Goal: Task Accomplishment & Management: Use online tool/utility

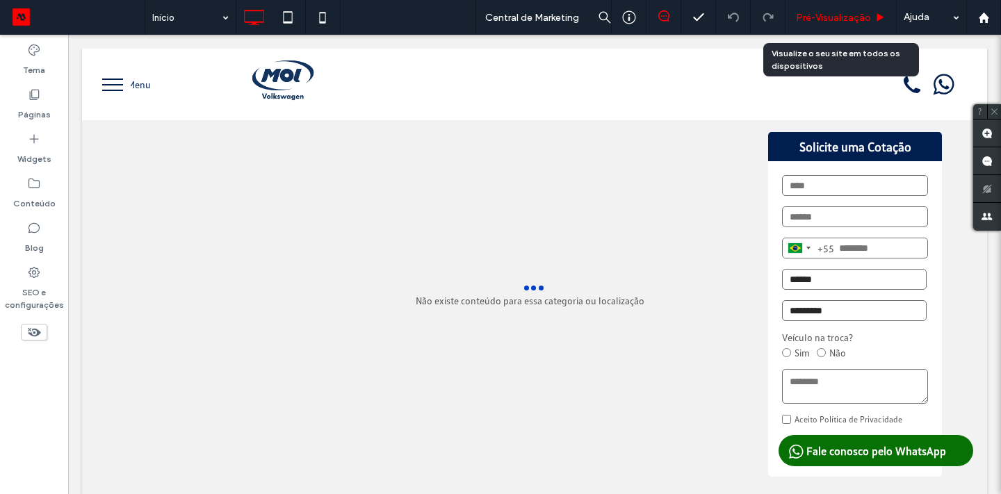
click at [818, 24] on div "Pré-Visualizaçāo" at bounding box center [841, 17] width 111 height 35
click at [855, 14] on span "Pré-Visualizaçāo" at bounding box center [833, 18] width 75 height 12
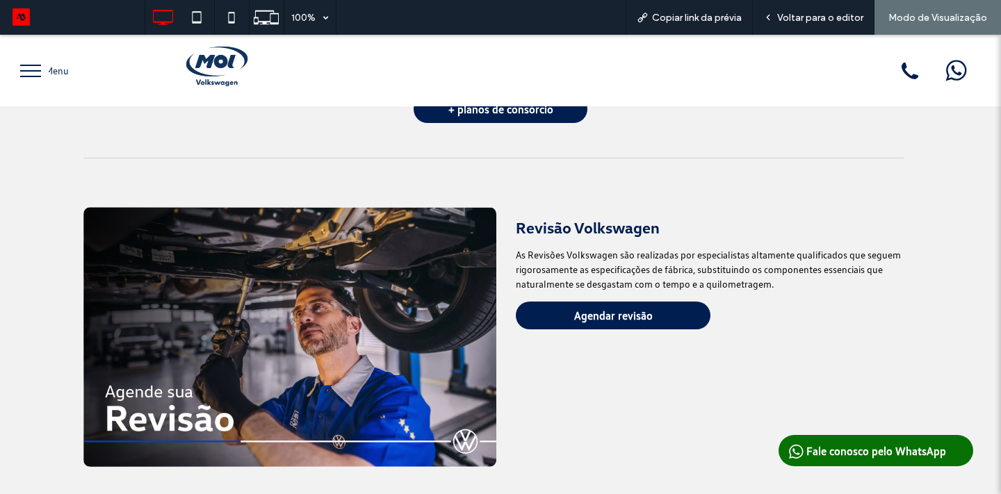
scroll to position [703, 0]
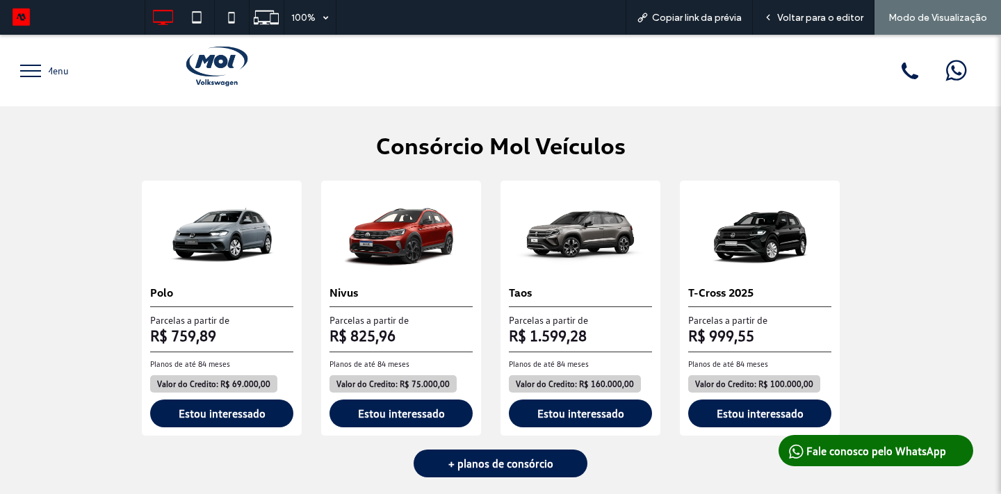
click at [33, 77] on button "menu" at bounding box center [31, 71] width 36 height 36
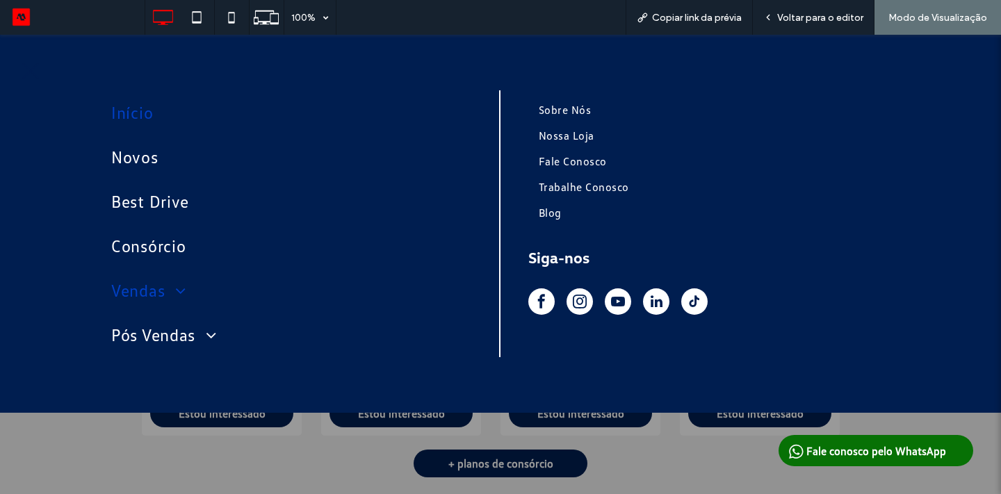
click at [181, 292] on span at bounding box center [176, 290] width 22 height 17
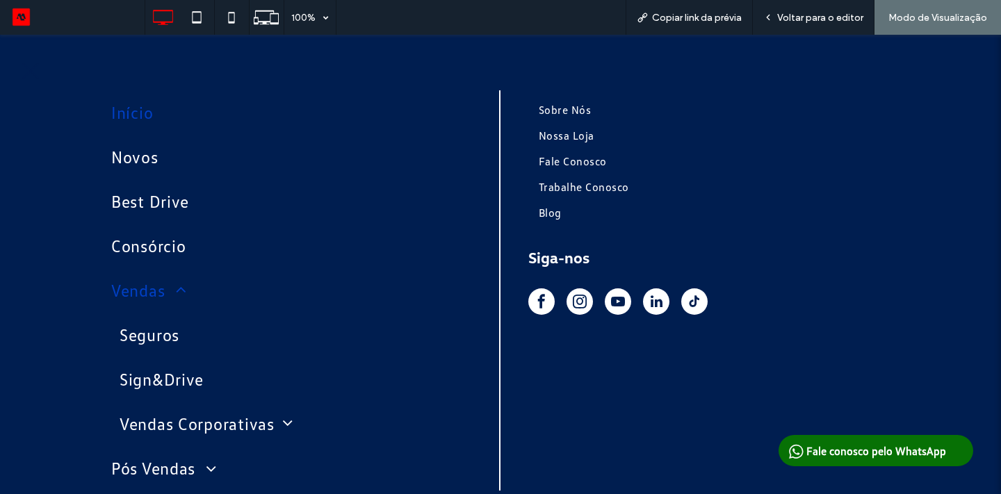
scroll to position [58, 0]
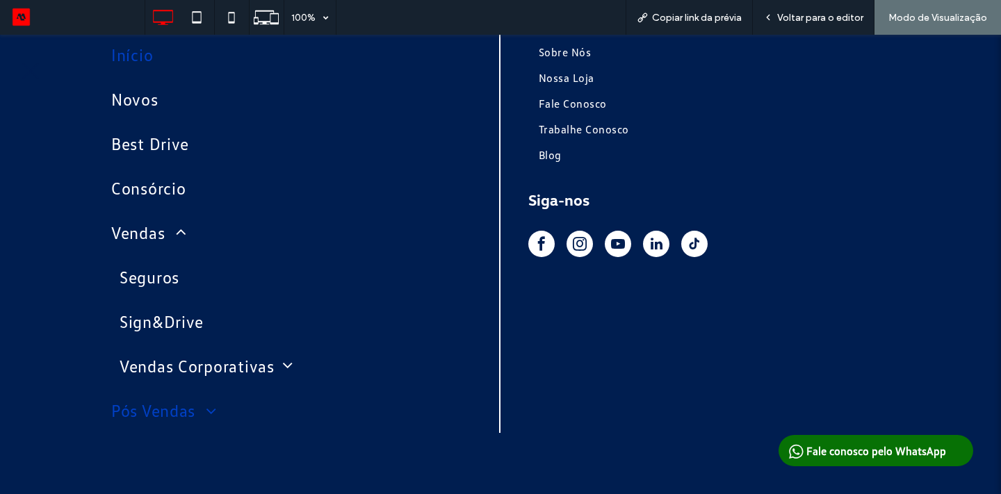
click at [217, 407] on span at bounding box center [206, 411] width 22 height 17
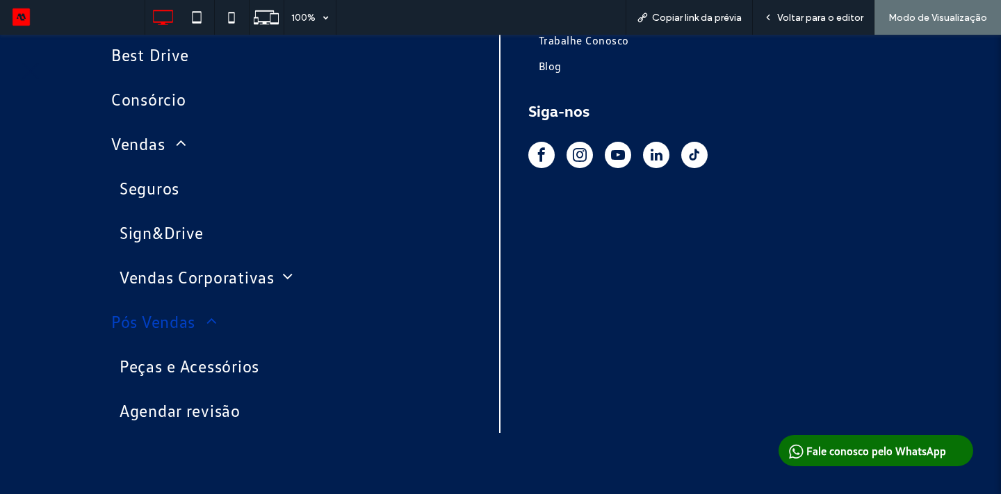
scroll to position [0, 0]
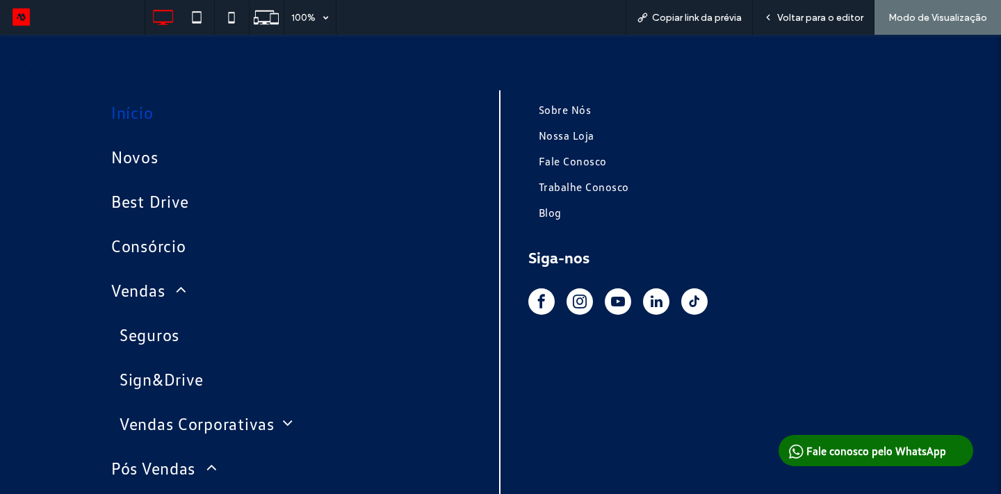
click at [135, 105] on span "Início" at bounding box center [132, 112] width 42 height 33
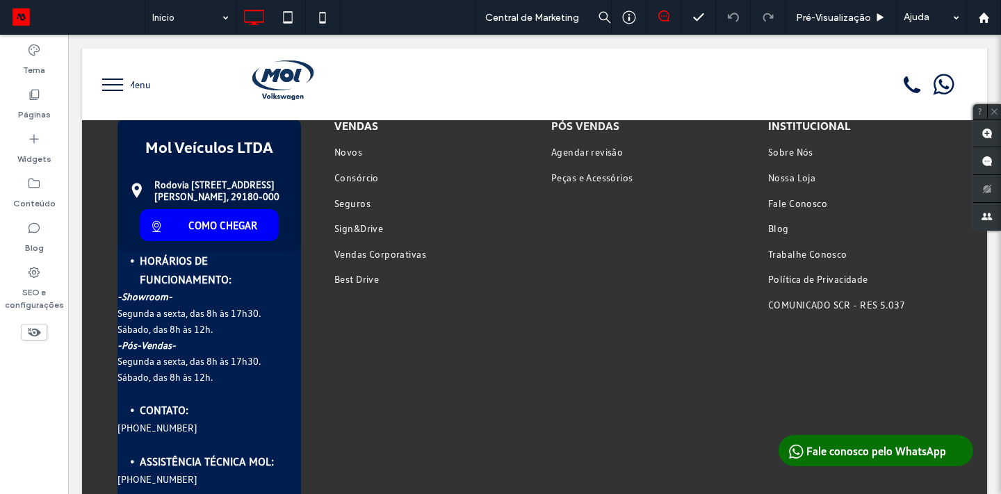
scroll to position [2303, 0]
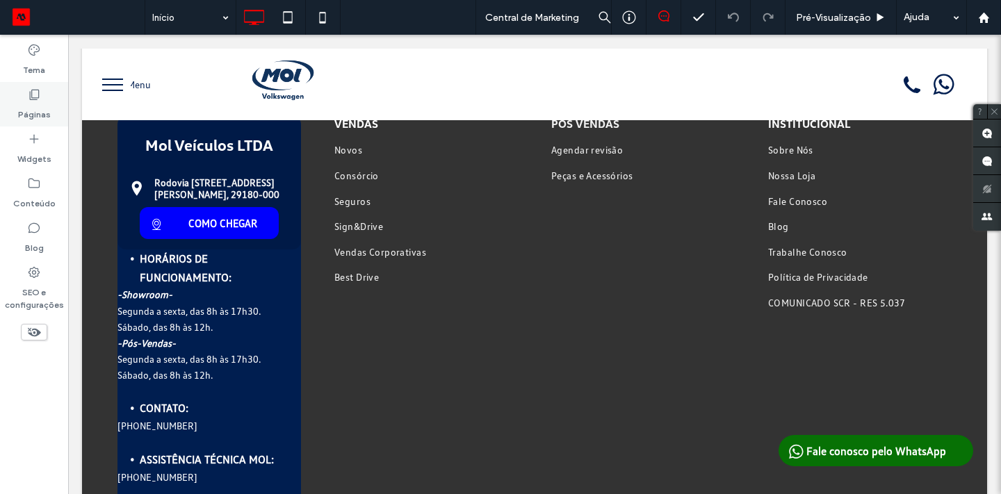
click at [38, 89] on icon at bounding box center [34, 95] width 14 height 14
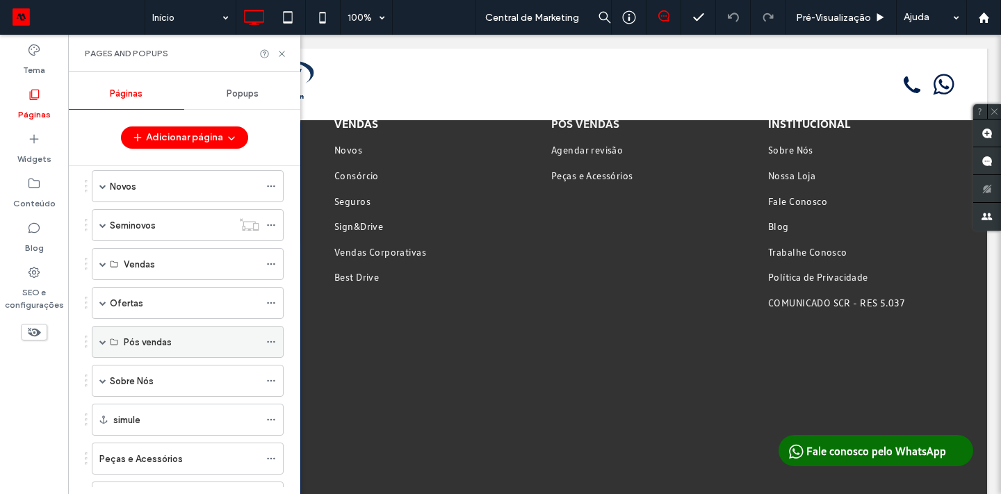
scroll to position [119, 0]
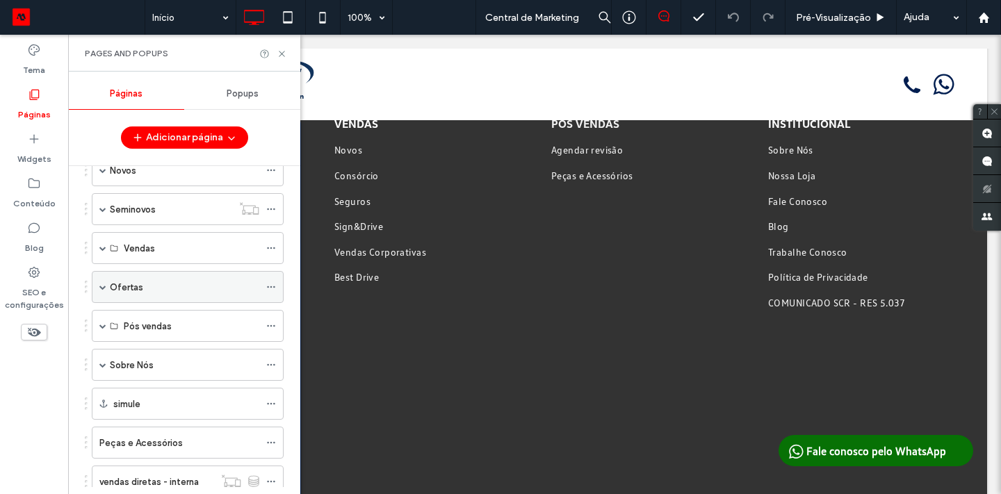
click at [127, 293] on label "Ofertas" at bounding box center [126, 287] width 33 height 24
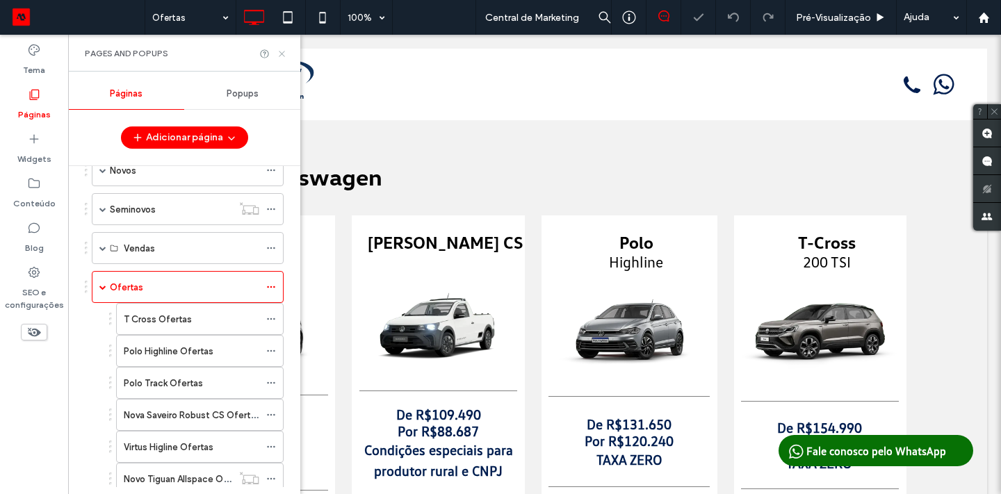
click at [282, 52] on icon at bounding box center [282, 54] width 10 height 10
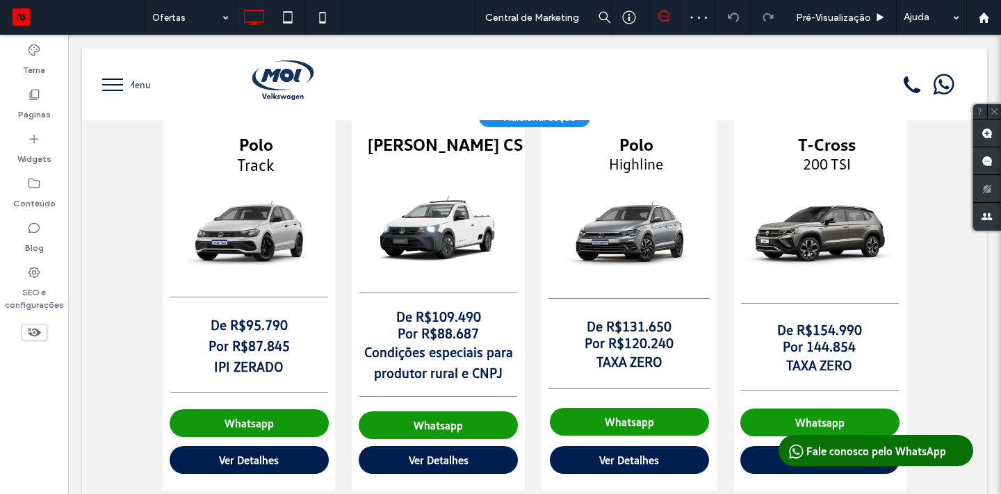
scroll to position [99, 0]
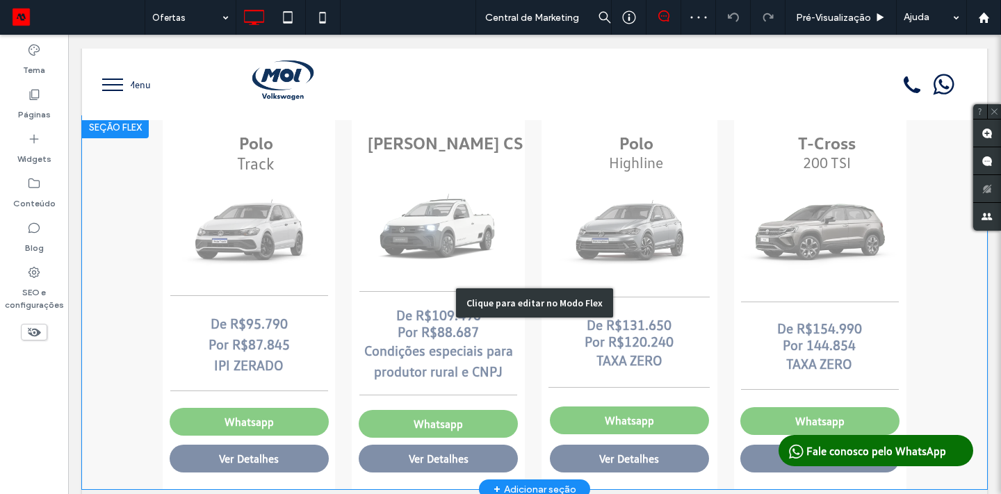
click at [273, 225] on div "Clique para editar no Modo Flex" at bounding box center [534, 302] width 905 height 373
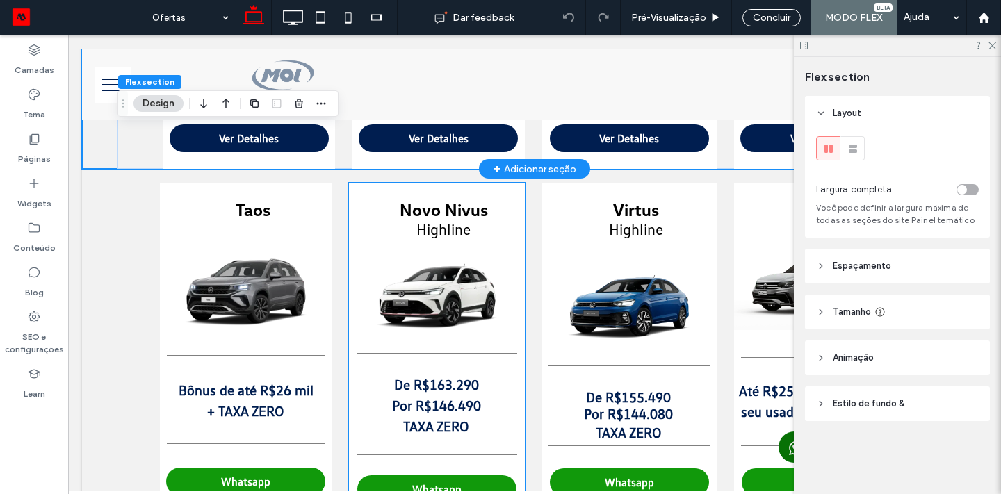
scroll to position [421, 0]
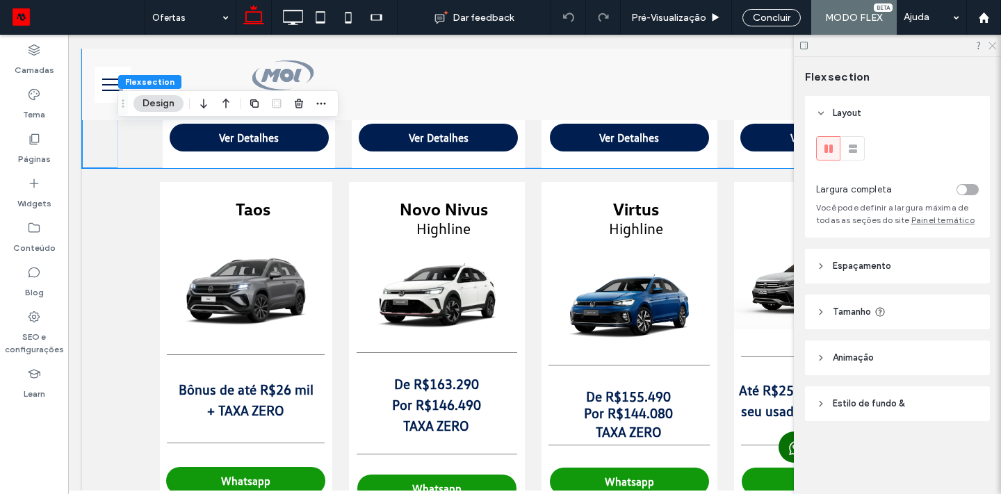
click at [989, 45] on icon at bounding box center [991, 44] width 9 height 9
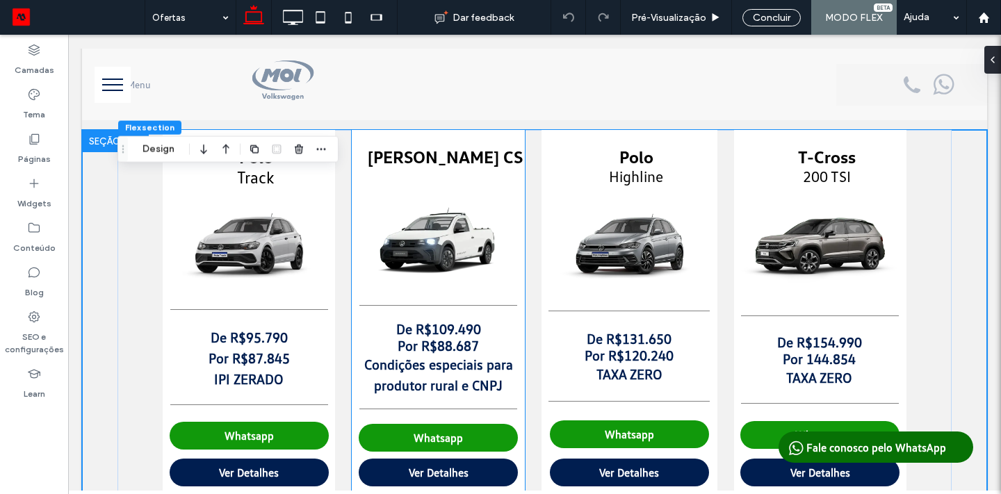
scroll to position [98, 0]
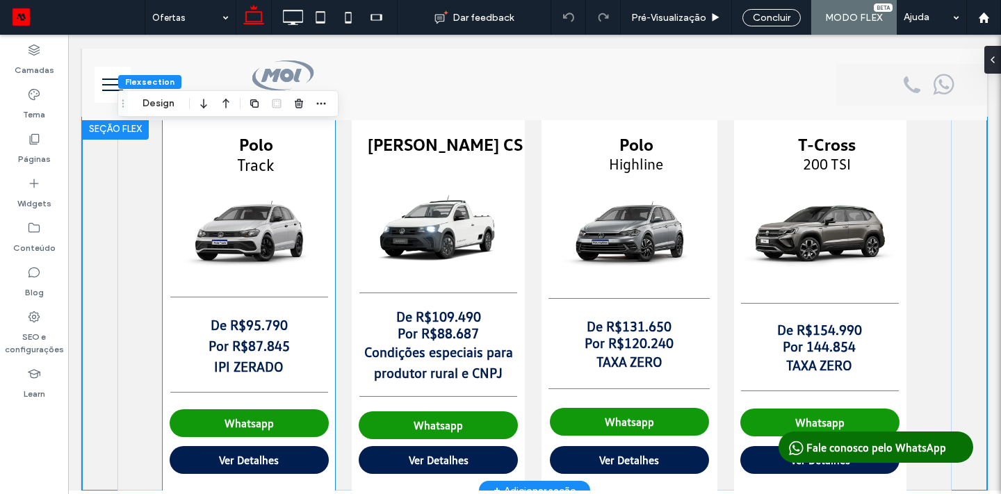
click at [260, 339] on strong "Por R$87.845" at bounding box center [249, 345] width 81 height 17
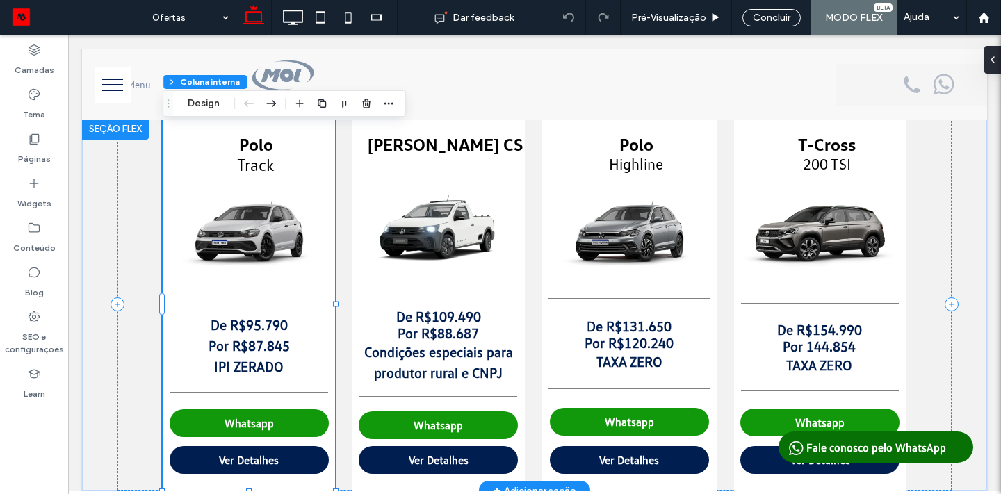
click at [261, 344] on strong "Por R$87.845" at bounding box center [249, 345] width 81 height 17
click at [261, 344] on div "De R$95.790 Por R$87.845 ﻿ IPI ZERADO" at bounding box center [249, 345] width 172 height 63
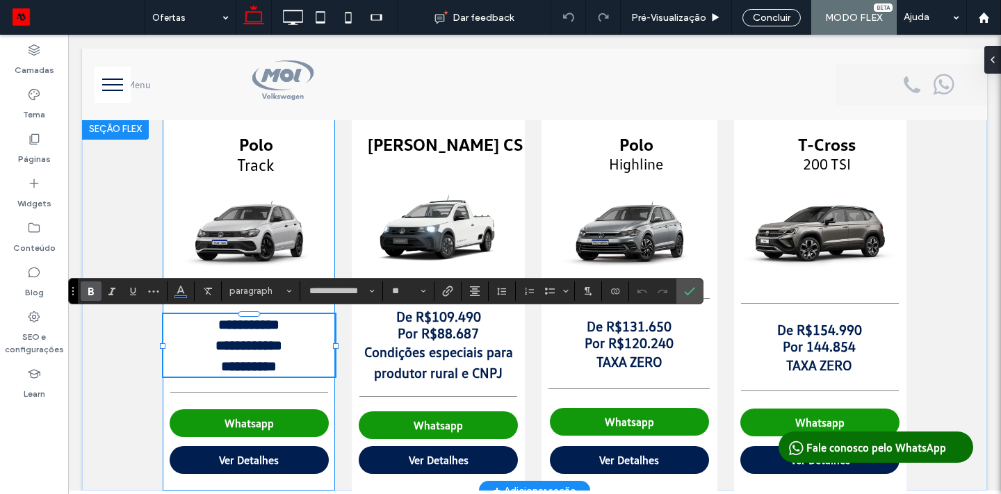
click at [261, 346] on strong "**********" at bounding box center [249, 346] width 67 height 14
click at [273, 346] on strong "**********" at bounding box center [249, 346] width 67 height 14
click at [249, 371] on strong "**********" at bounding box center [249, 366] width 56 height 14
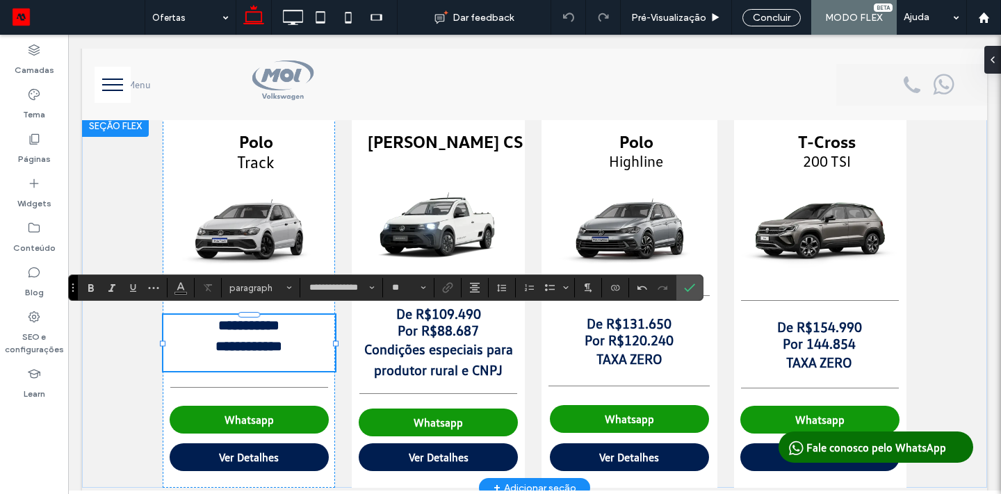
type input "**"
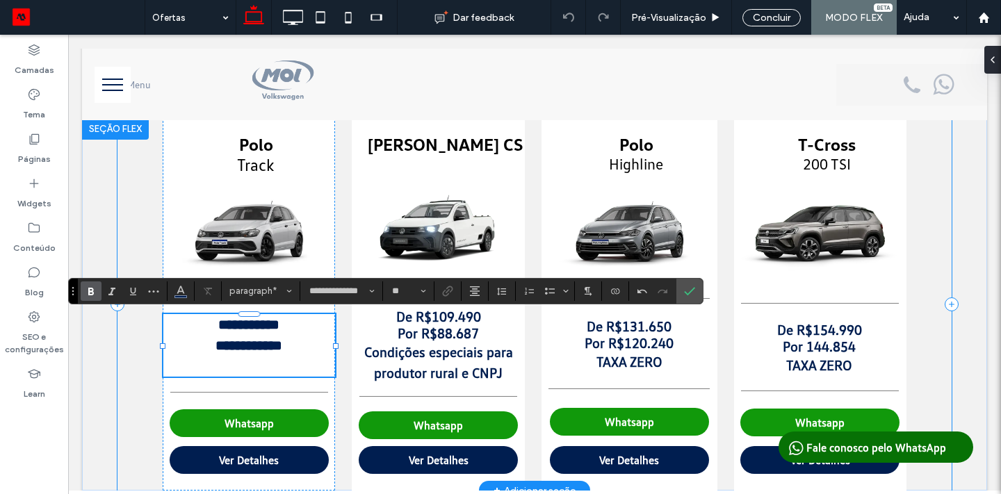
click at [140, 398] on div "**********" at bounding box center [535, 304] width 834 height 373
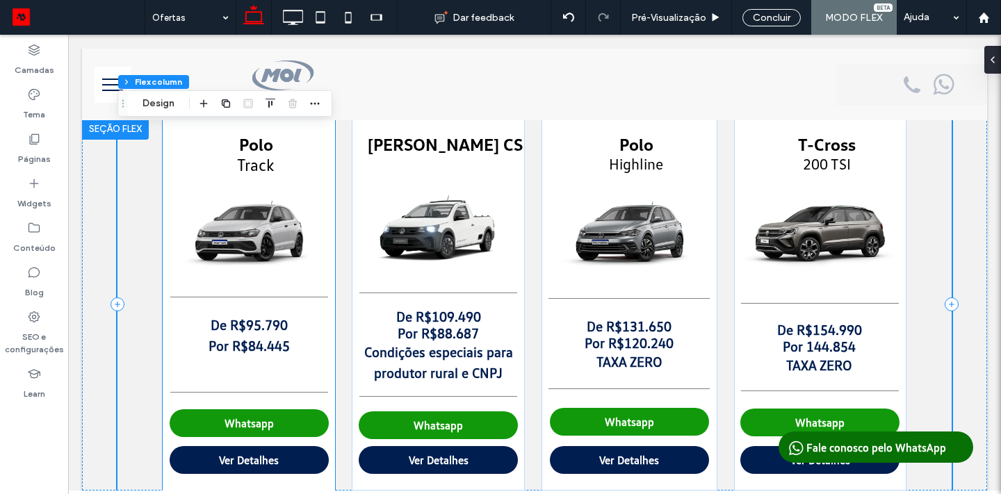
click at [254, 371] on p "﻿" at bounding box center [249, 366] width 172 height 21
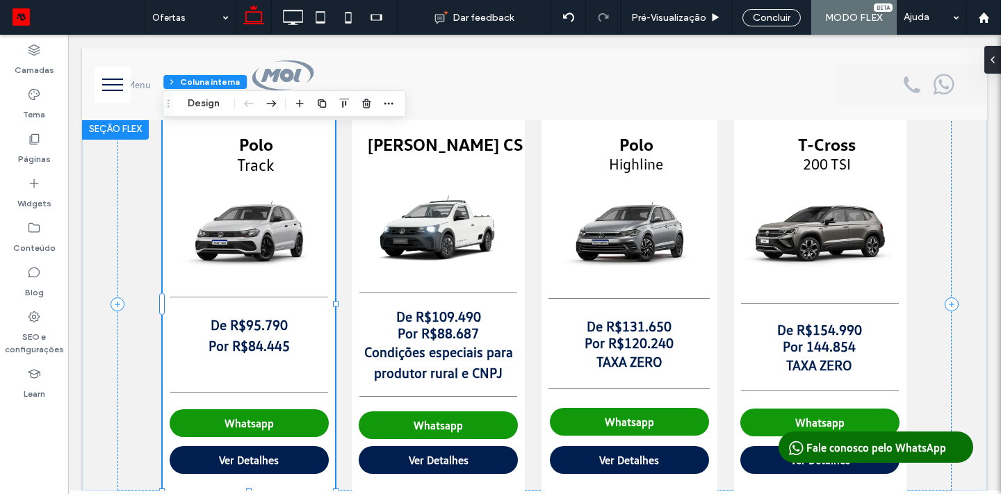
click at [254, 371] on p "﻿" at bounding box center [249, 366] width 172 height 21
click at [254, 371] on div "De R$95.790 Por R$84.445 ﻿" at bounding box center [249, 345] width 172 height 63
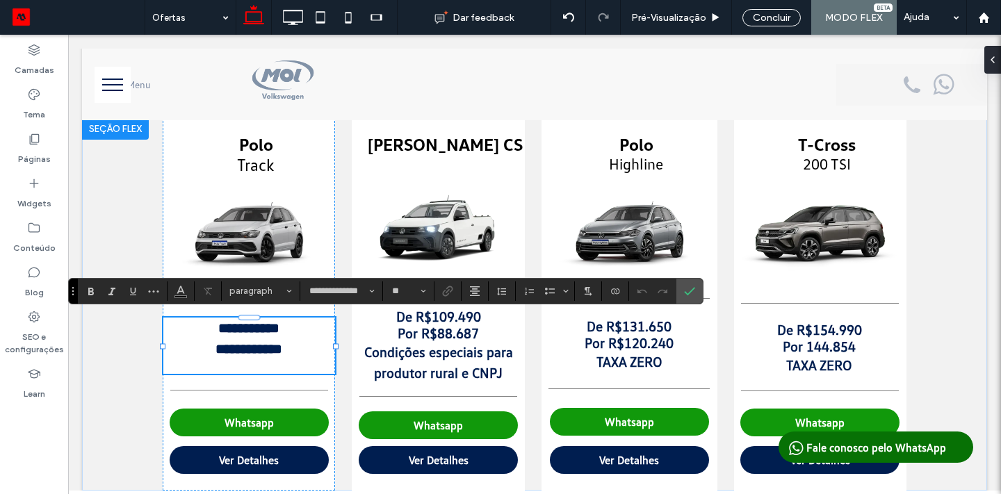
type input "**"
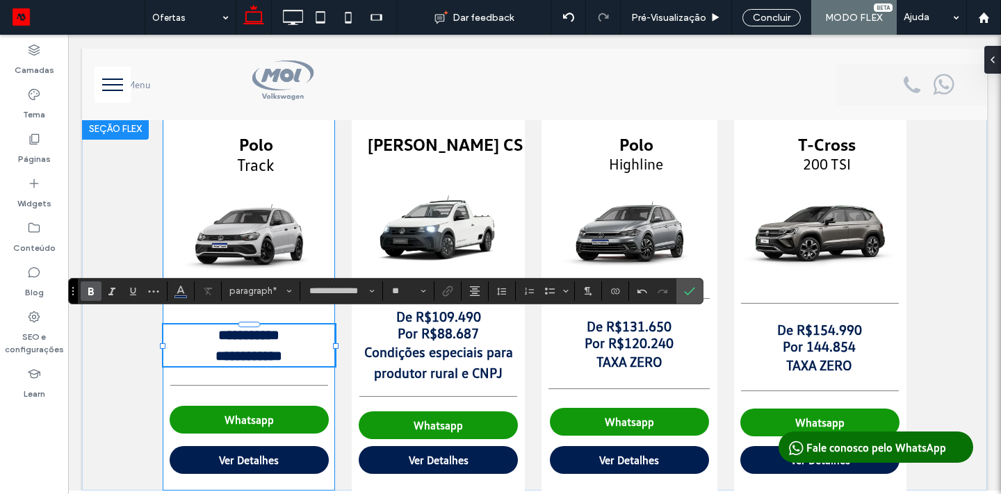
click at [140, 376] on div "**********" at bounding box center [535, 304] width 834 height 373
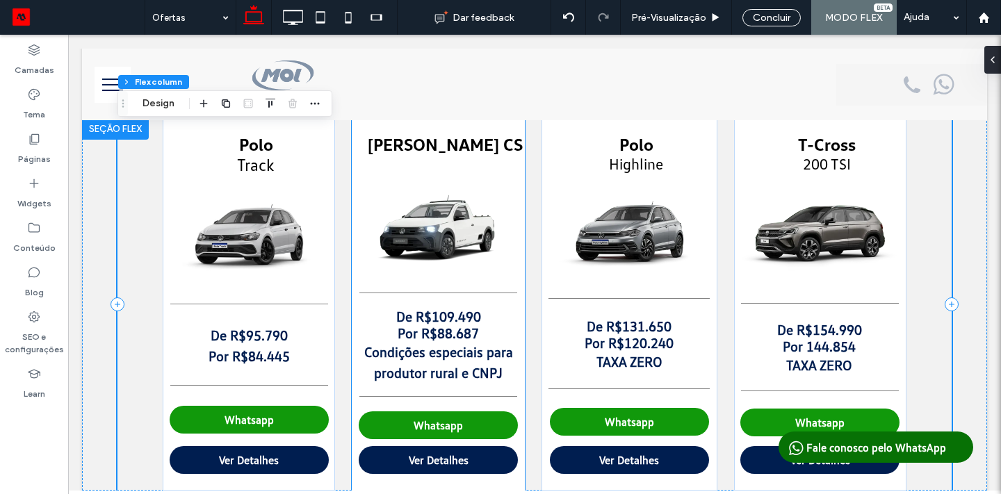
click at [483, 330] on p "Por R$88.687" at bounding box center [439, 333] width 172 height 17
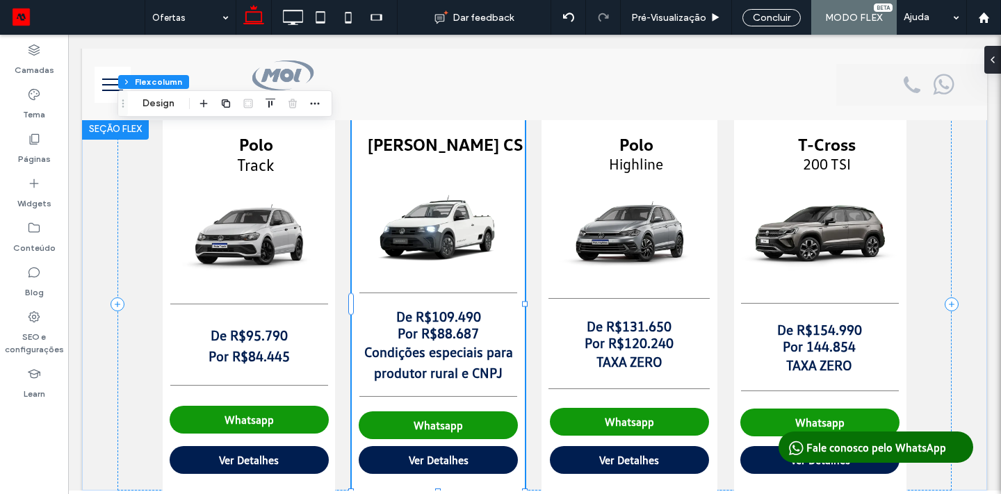
click at [483, 330] on p "Por R$88.687" at bounding box center [439, 333] width 172 height 17
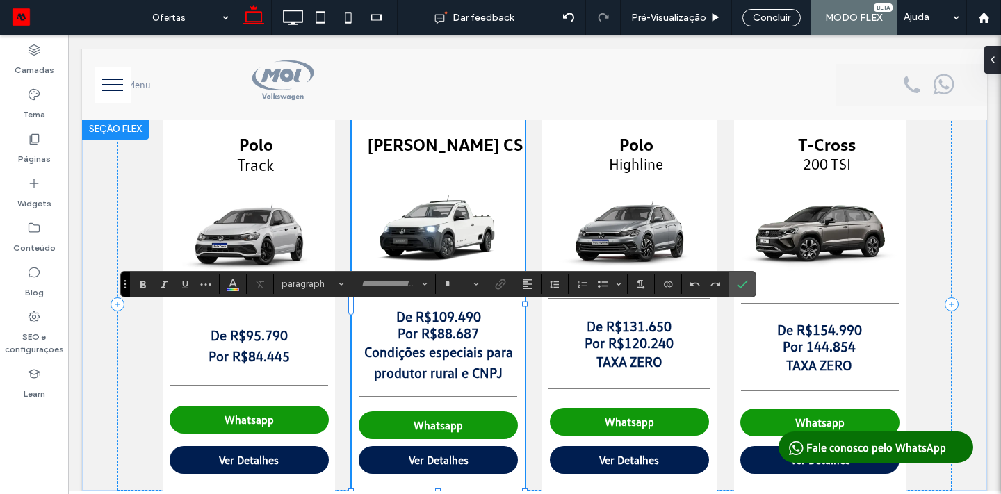
type input "**********"
type input "**"
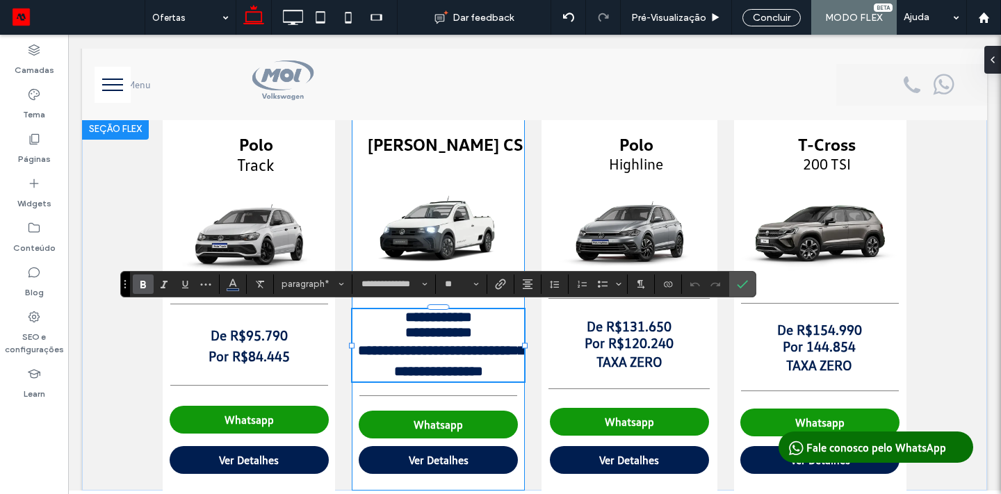
click at [483, 330] on p "**********" at bounding box center [439, 332] width 172 height 15
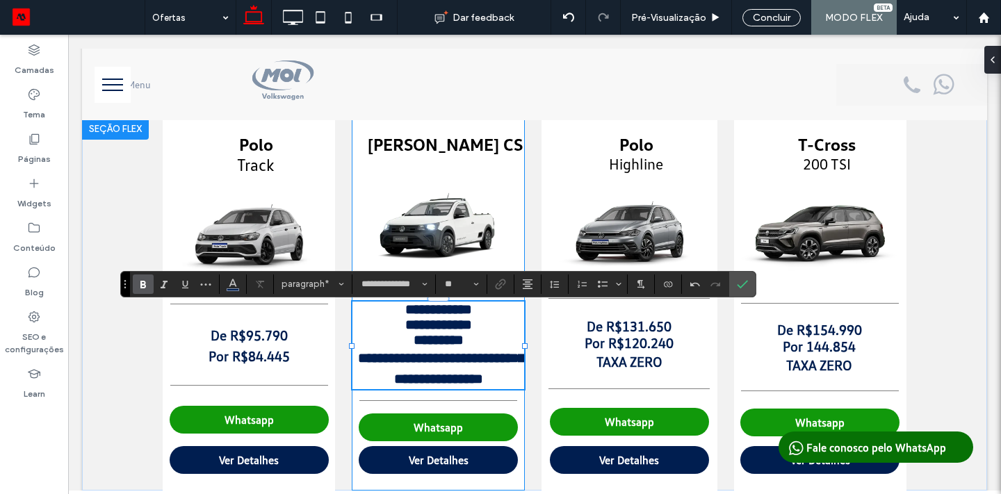
click at [377, 380] on strong "**********" at bounding box center [441, 368] width 167 height 35
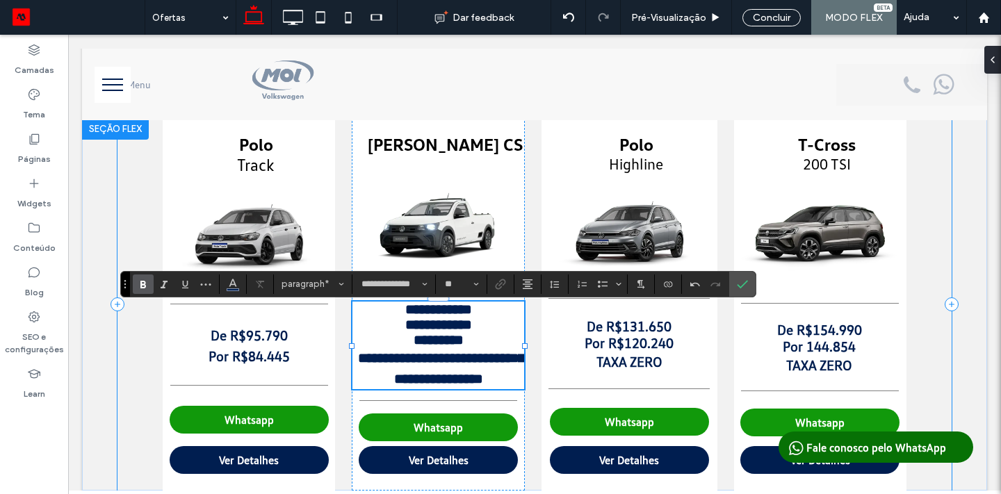
click at [138, 371] on div "**********" at bounding box center [535, 304] width 834 height 373
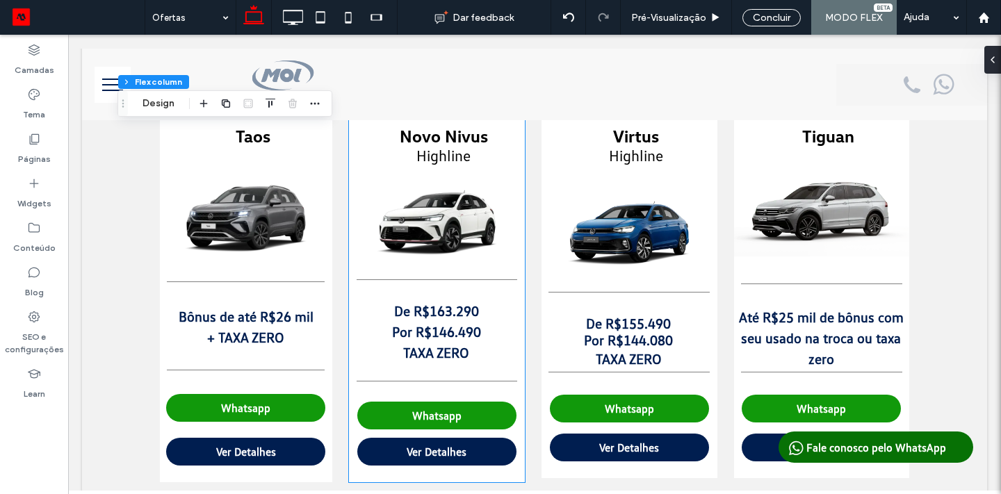
scroll to position [503, 0]
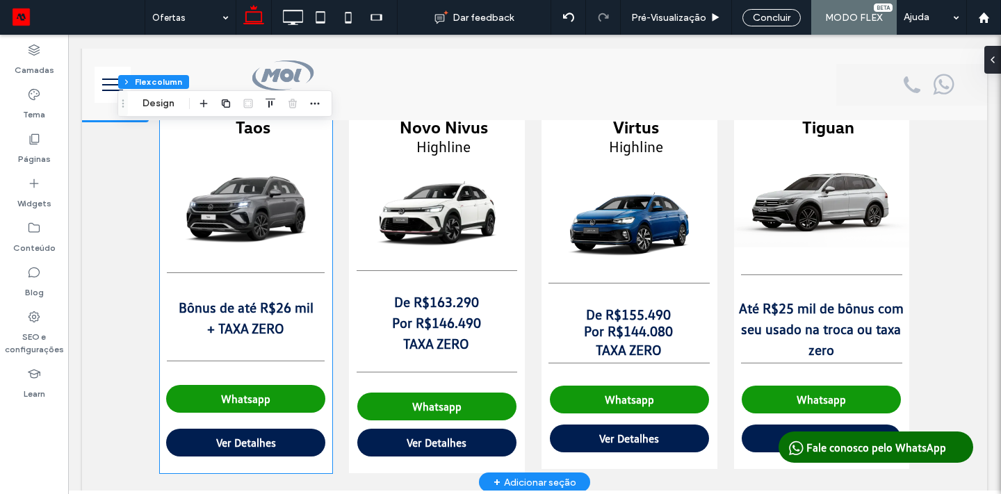
click at [288, 310] on strong "Bônus de até R$26 mil" at bounding box center [246, 307] width 135 height 17
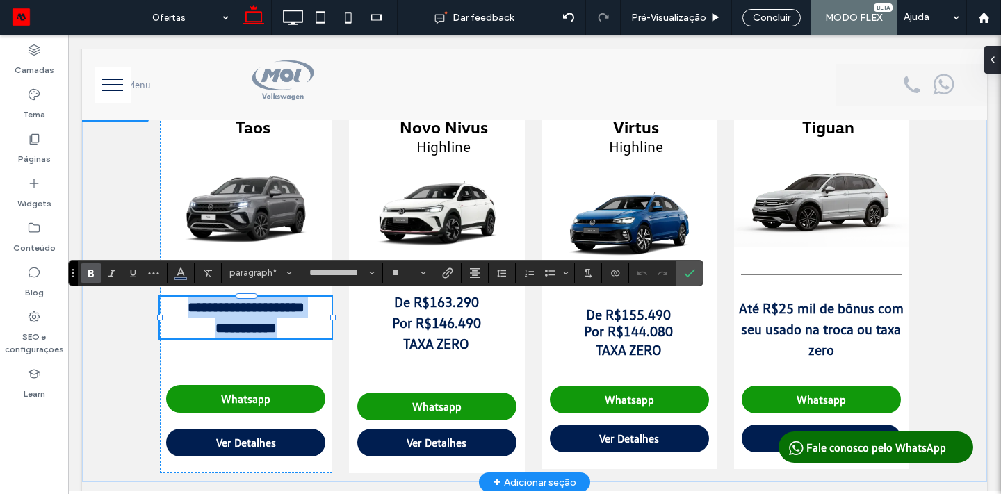
click at [291, 302] on strong "**********" at bounding box center [246, 307] width 117 height 14
click at [292, 324] on p "**********" at bounding box center [246, 328] width 172 height 21
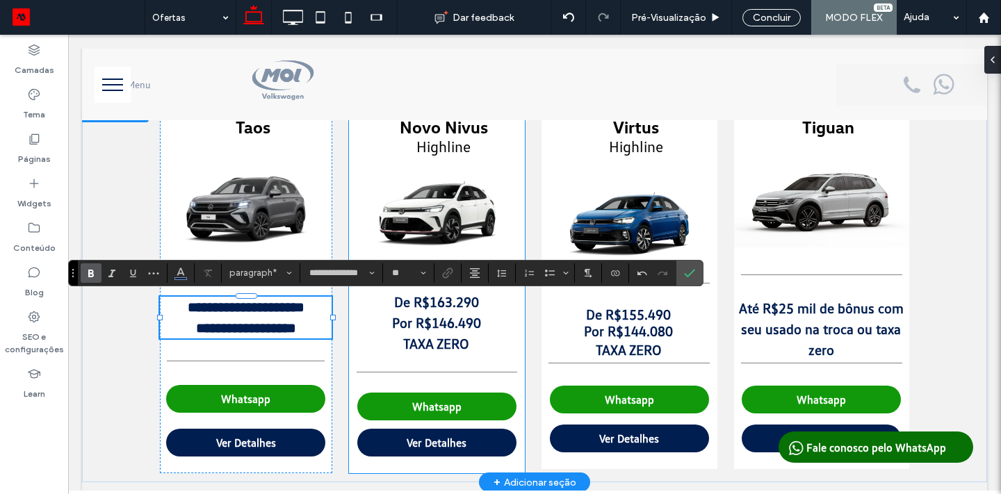
click at [428, 329] on strong "Por R$146.490" at bounding box center [436, 322] width 89 height 17
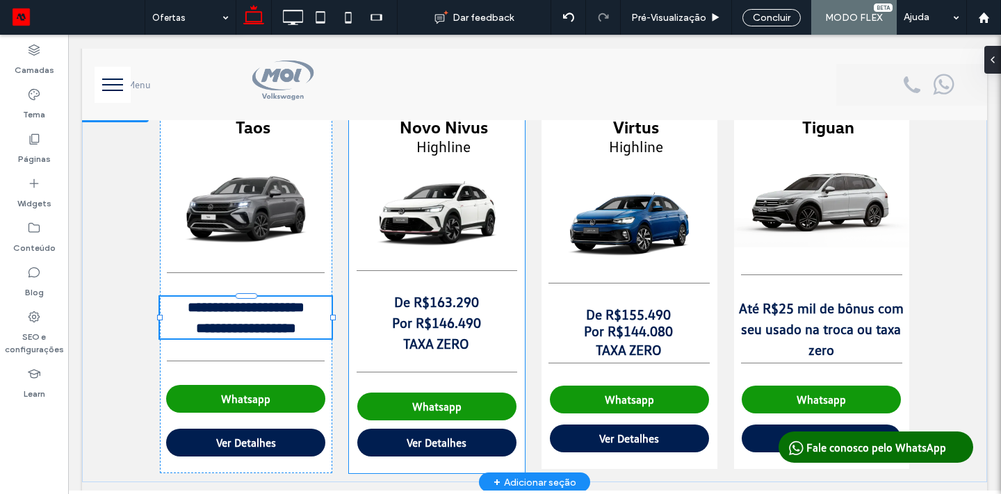
type input "**"
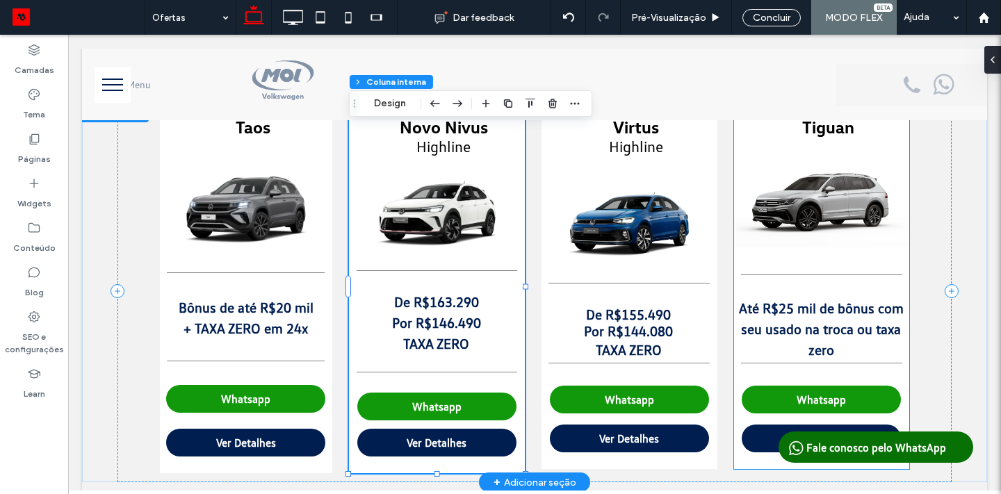
click at [788, 302] on strong "Até R$25 mil de bônus com seu usado na troca ou taxa zero" at bounding box center [821, 329] width 165 height 58
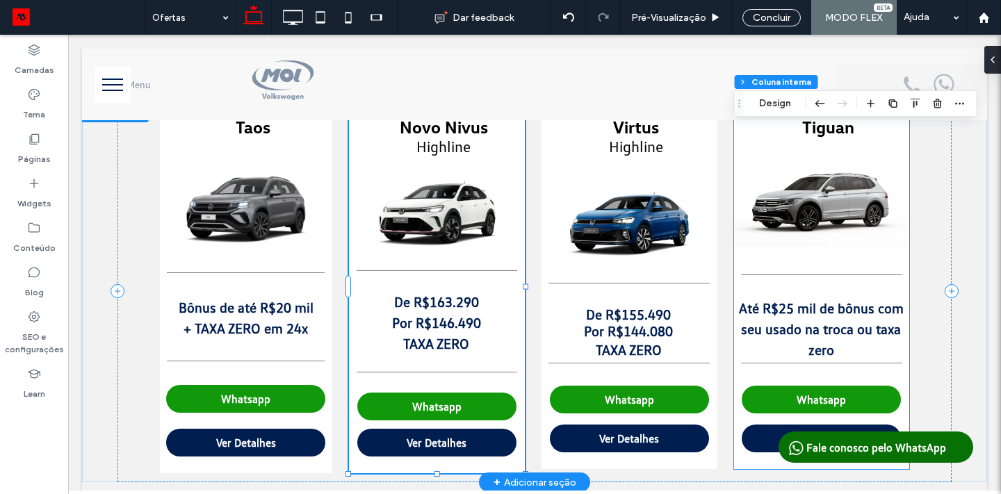
click at [788, 302] on strong "Até R$25 mil de bônus com seu usado na troca ou taxa zero" at bounding box center [821, 329] width 165 height 58
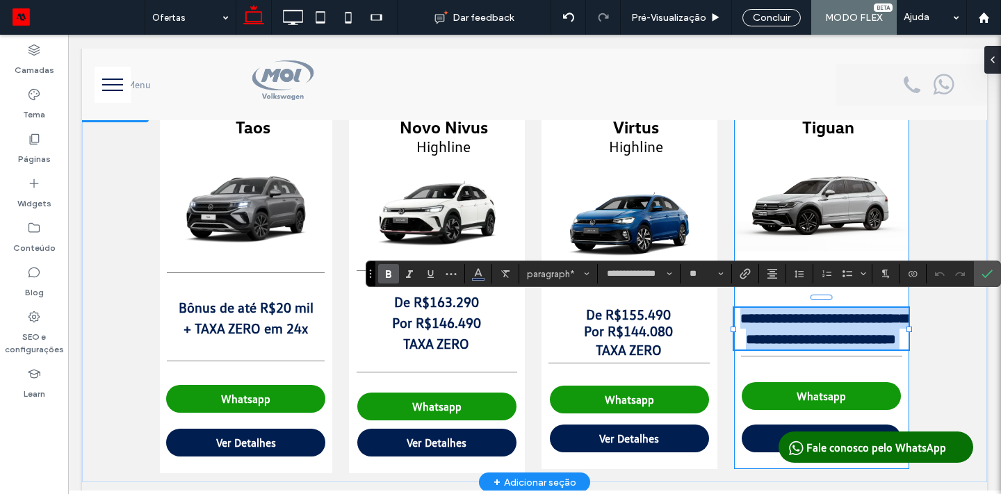
click at [793, 312] on strong "**********" at bounding box center [824, 329] width 167 height 35
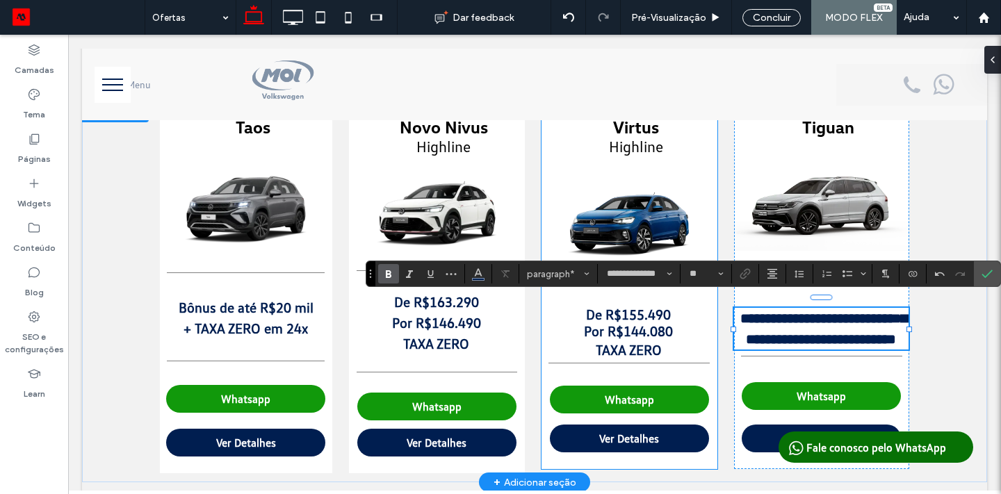
click at [682, 315] on p "De R$155.490" at bounding box center [629, 314] width 175 height 17
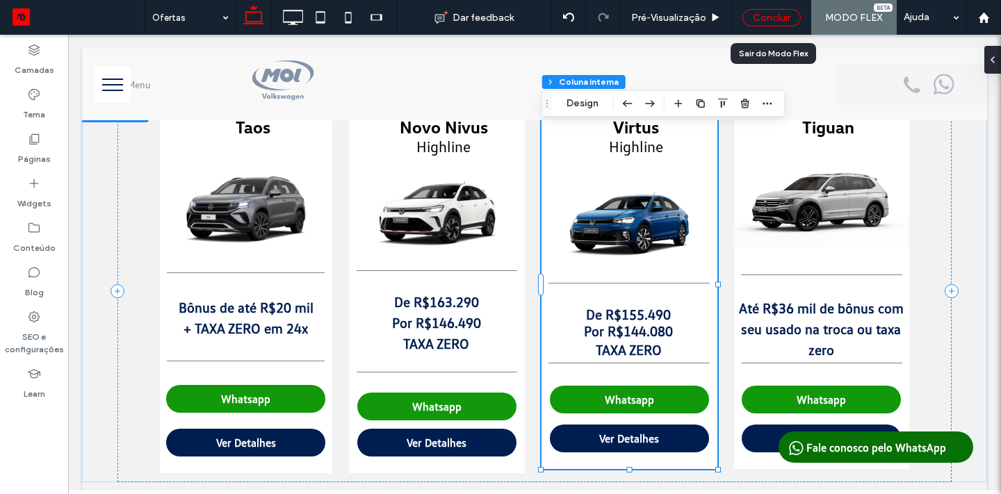
click at [767, 15] on div "Concluir" at bounding box center [772, 17] width 58 height 17
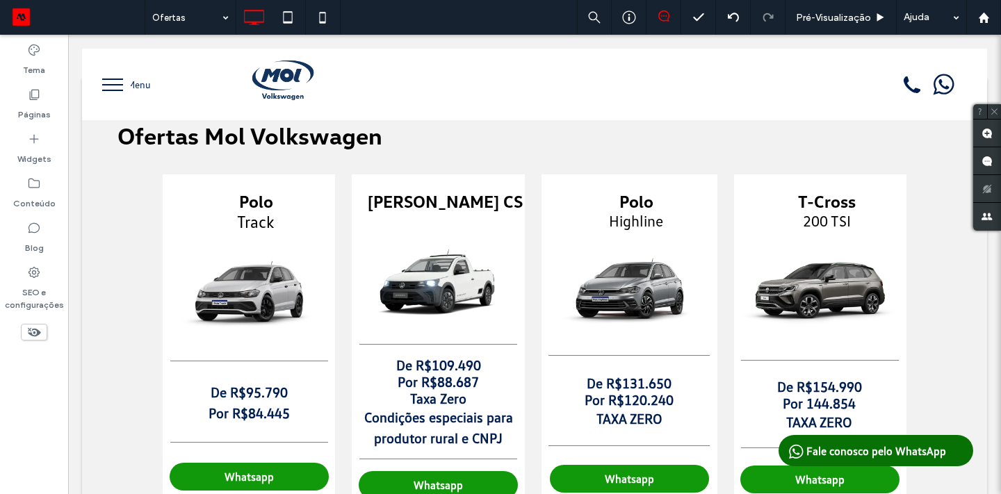
scroll to position [0, 0]
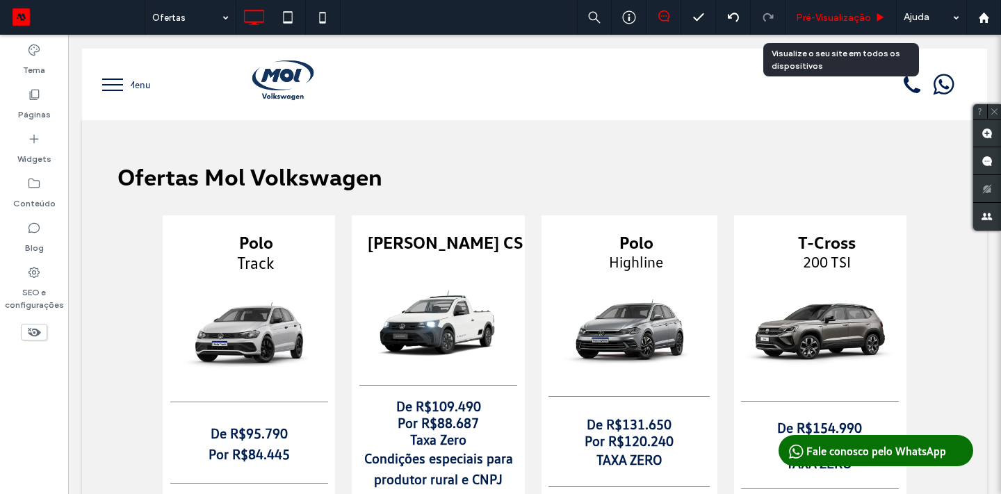
click at [833, 15] on span "Pré-Visualizaçāo" at bounding box center [833, 18] width 75 height 12
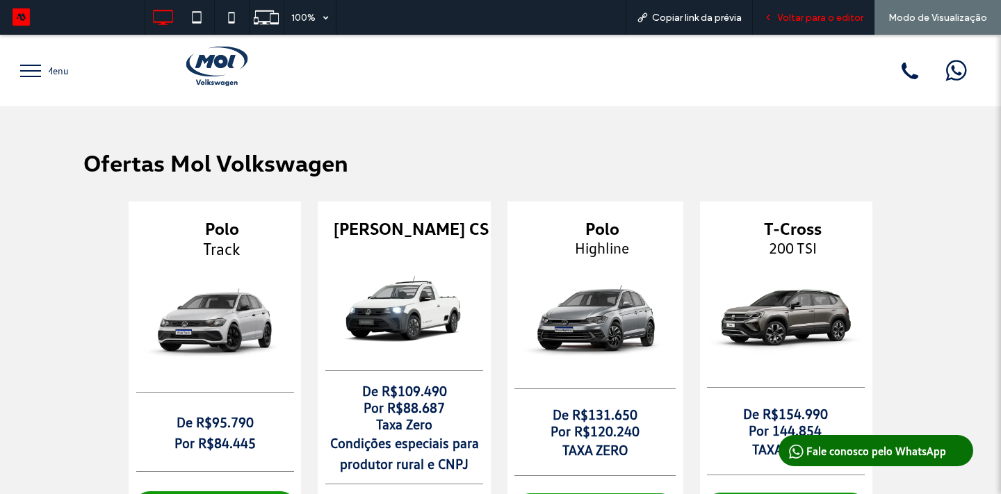
click at [786, 24] on div "Voltar para o editor" at bounding box center [814, 17] width 122 height 35
click at [790, 21] on span "Voltar para o editor" at bounding box center [820, 18] width 86 height 12
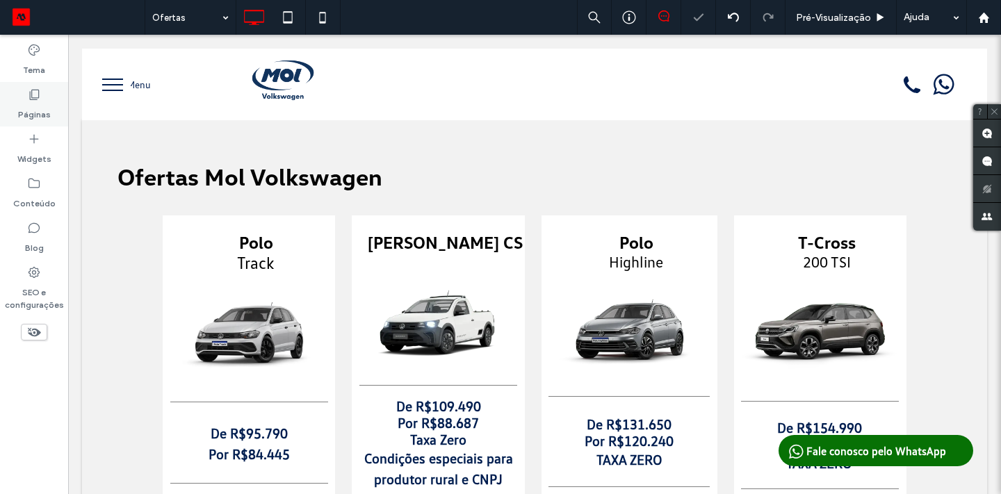
click at [29, 96] on icon at bounding box center [34, 95] width 14 height 14
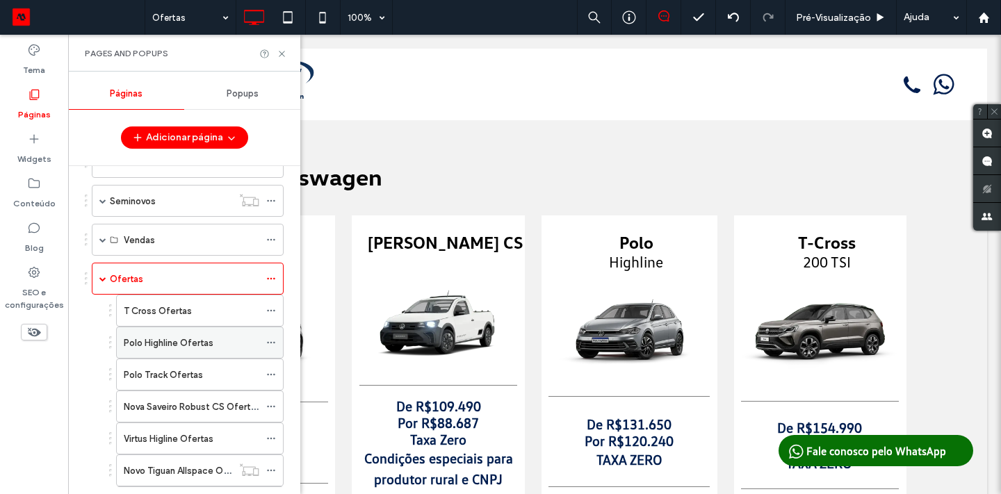
scroll to position [131, 0]
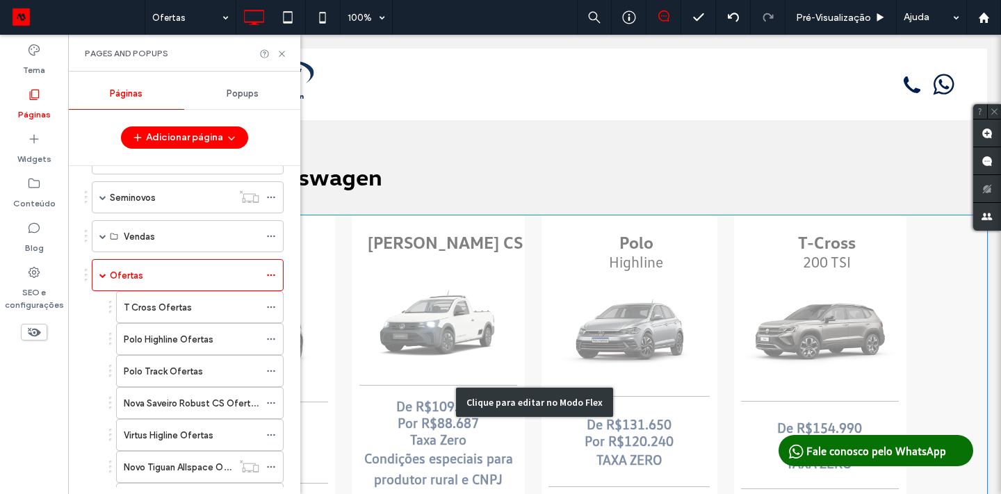
click at [415, 290] on div "Clique para editar no Modo Flex" at bounding box center [534, 402] width 905 height 373
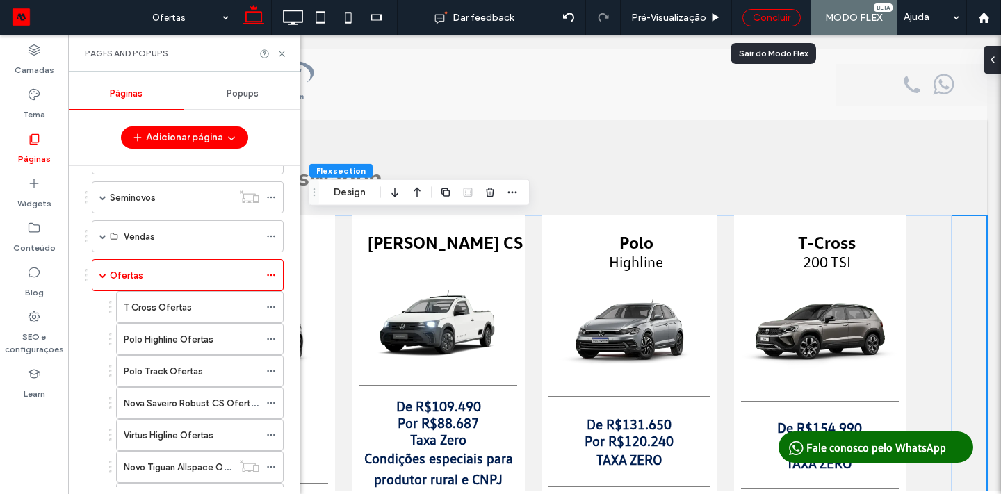
click at [777, 15] on div "Concluir" at bounding box center [772, 17] width 58 height 17
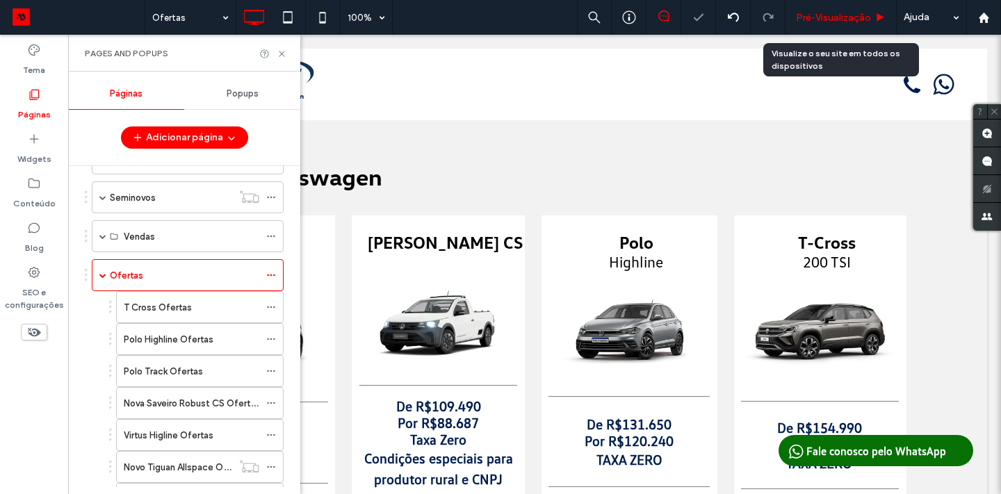
click at [814, 22] on span "Pré-Visualizaçāo" at bounding box center [833, 18] width 75 height 12
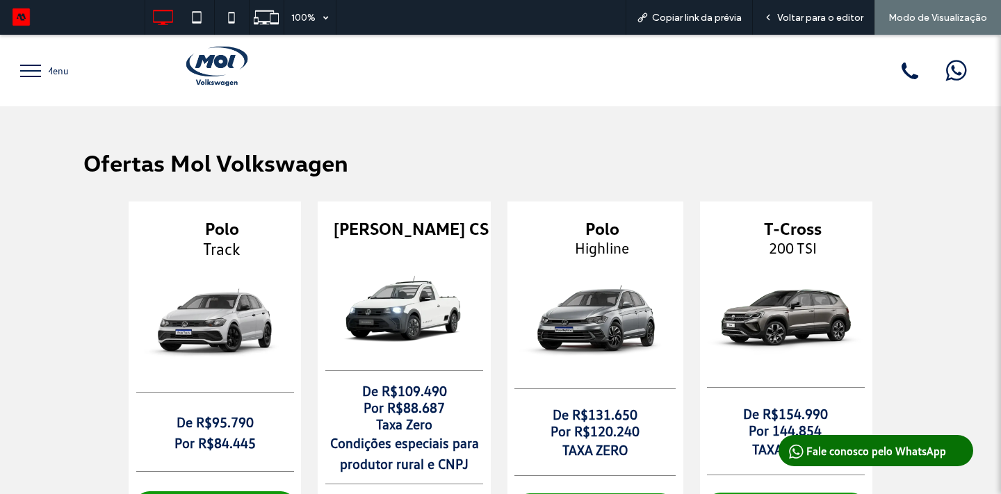
click at [207, 319] on img at bounding box center [215, 320] width 172 height 107
click at [207, 323] on img at bounding box center [215, 320] width 172 height 107
click at [216, 246] on span "Track" at bounding box center [222, 248] width 38 height 20
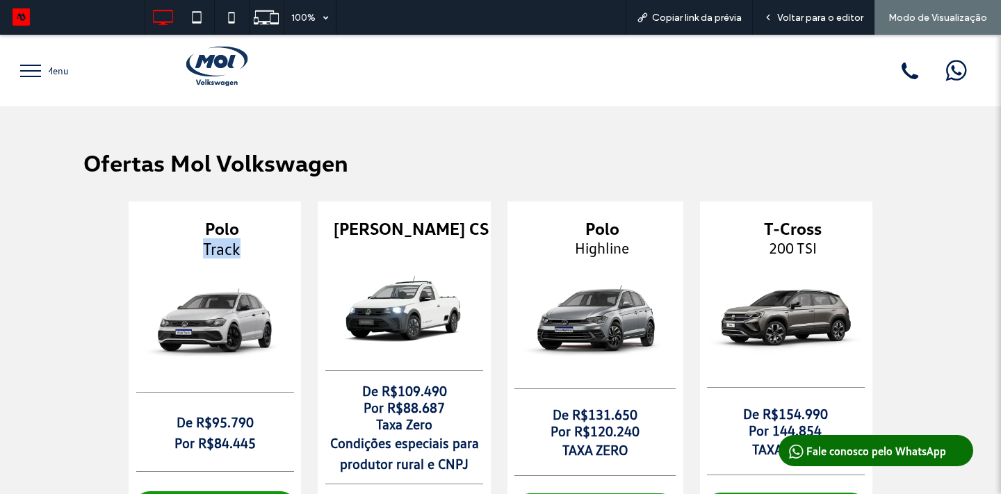
click at [216, 246] on span "Track" at bounding box center [222, 248] width 38 height 20
click at [170, 250] on h5 "Track" at bounding box center [222, 248] width 159 height 20
click at [231, 333] on img at bounding box center [215, 320] width 172 height 107
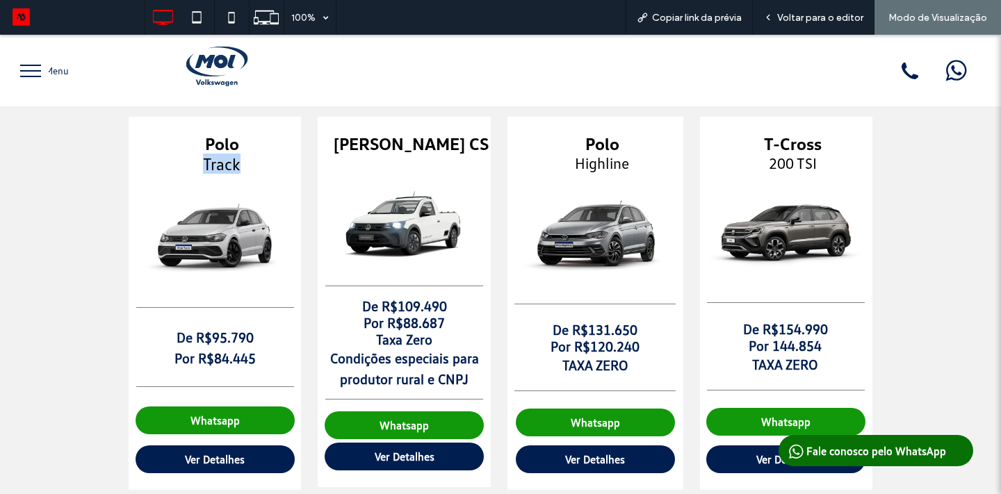
scroll to position [96, 0]
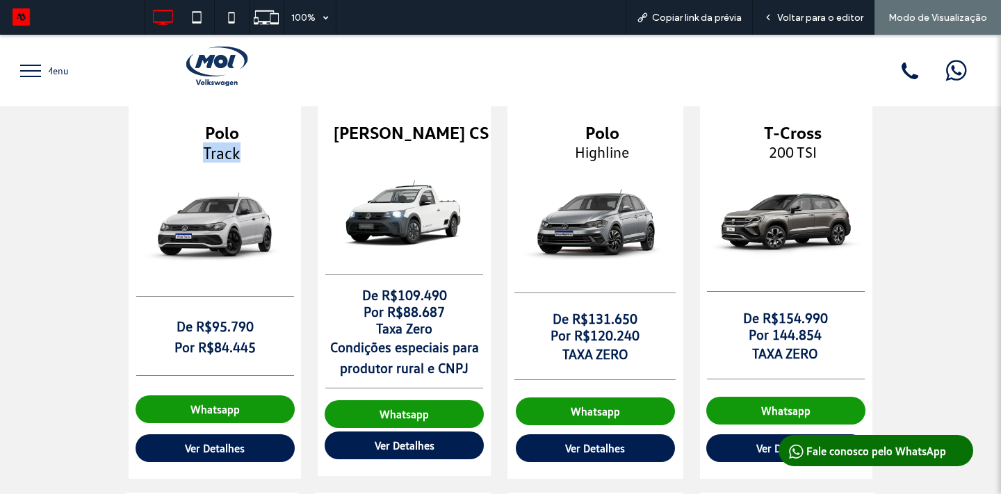
drag, startPoint x: 395, startPoint y: 258, endPoint x: 376, endPoint y: 275, distance: 25.6
click at [395, 258] on img at bounding box center [404, 210] width 172 height 108
click at [207, 452] on span "Ver Detalhes" at bounding box center [215, 449] width 60 height 14
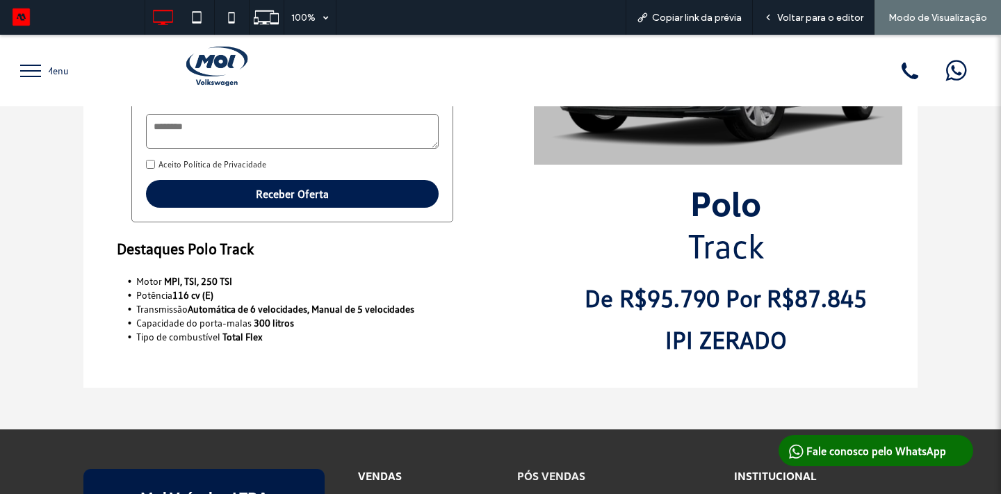
scroll to position [298, 0]
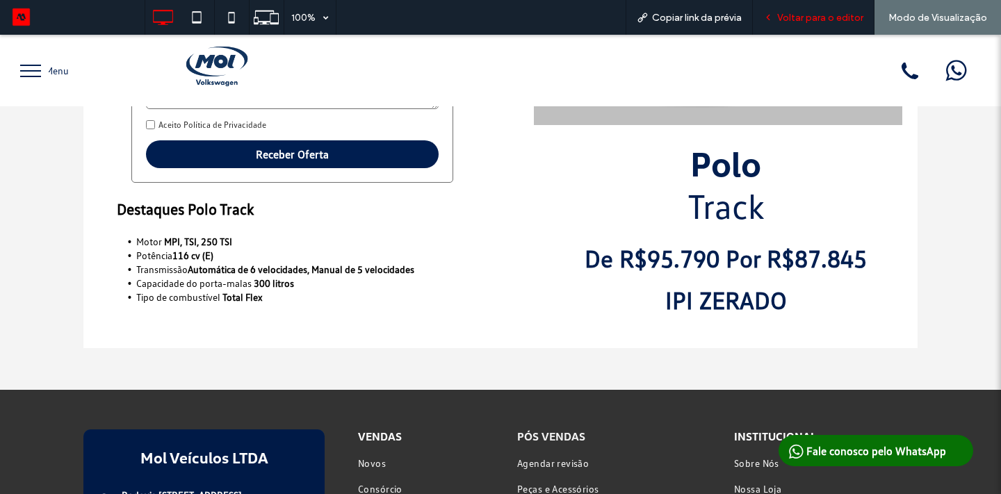
click at [795, 15] on span "Voltar para o editor" at bounding box center [820, 18] width 86 height 12
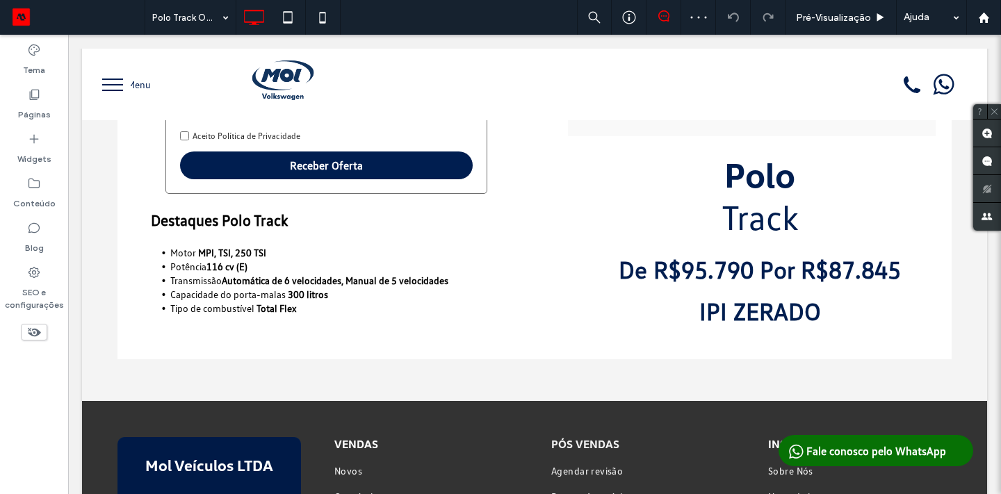
scroll to position [296, 0]
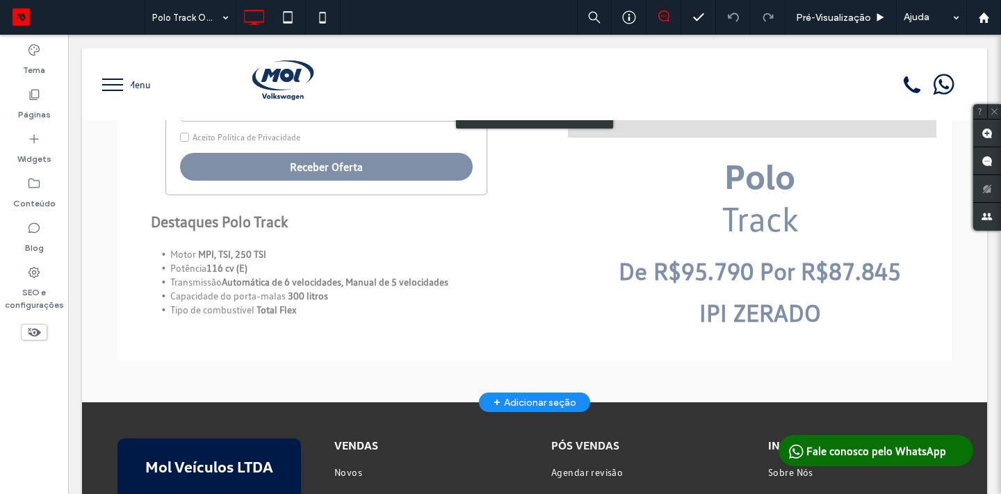
click at [825, 247] on div "Clique para editar no Modo Flex" at bounding box center [534, 114] width 905 height 578
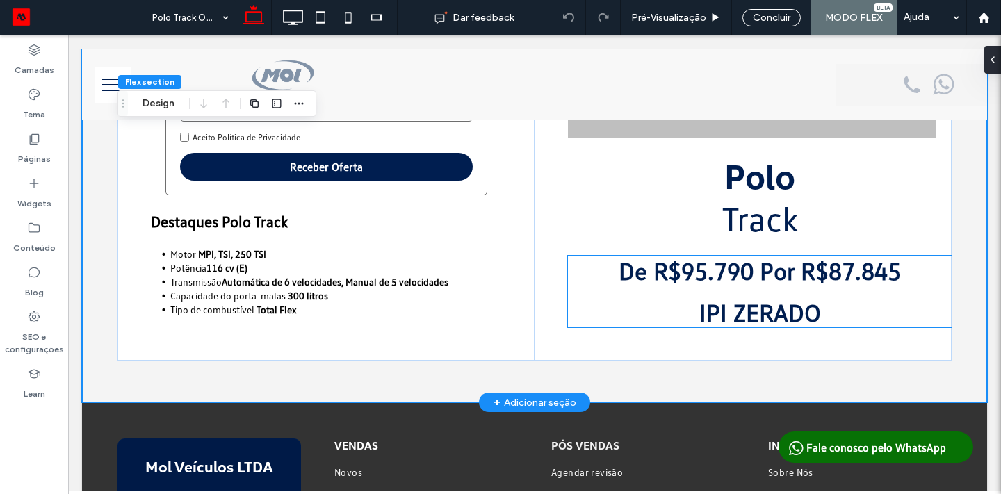
click at [850, 270] on strong "De R$95.790 Por R$87.845" at bounding box center [760, 271] width 282 height 30
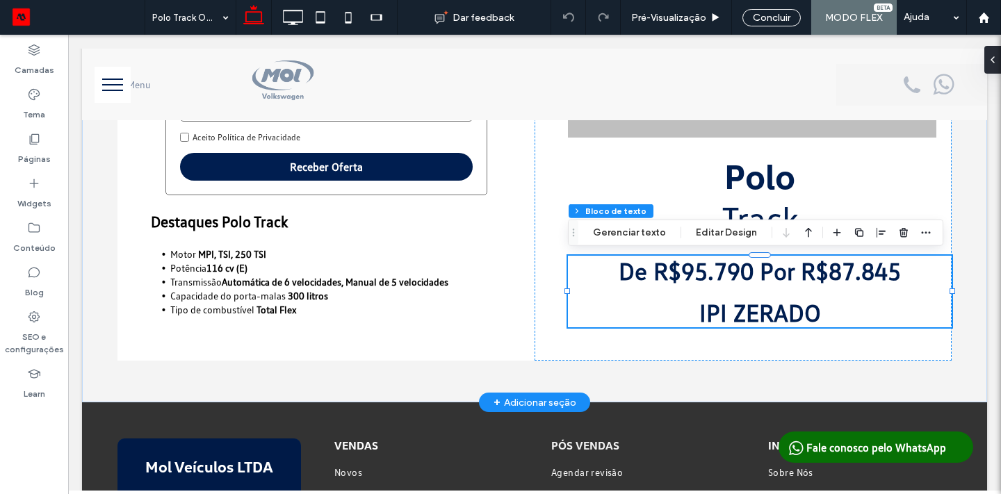
click at [850, 270] on strong "De R$95.790 Por R$87.845" at bounding box center [760, 271] width 282 height 30
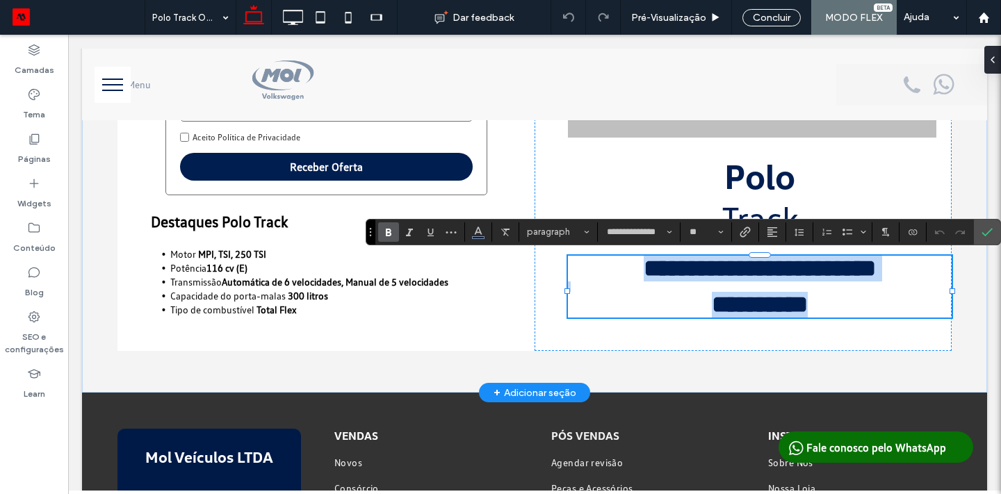
click at [850, 270] on strong "**********" at bounding box center [760, 269] width 232 height 24
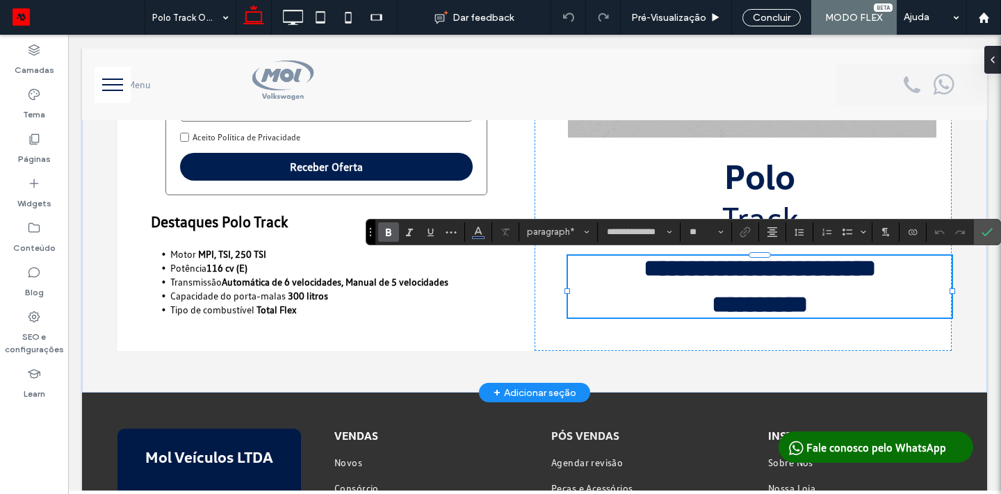
click at [854, 273] on strong "**********" at bounding box center [760, 269] width 232 height 24
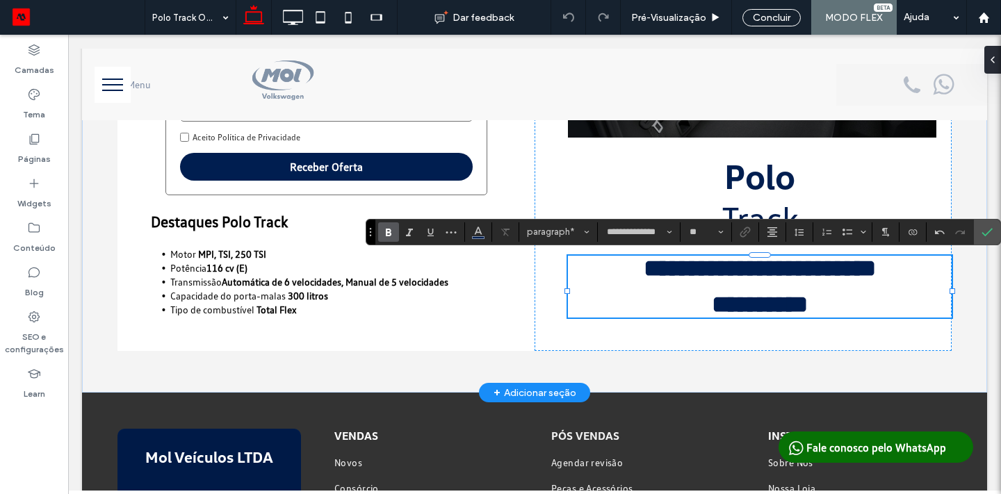
click at [717, 312] on strong "**********" at bounding box center [760, 305] width 96 height 24
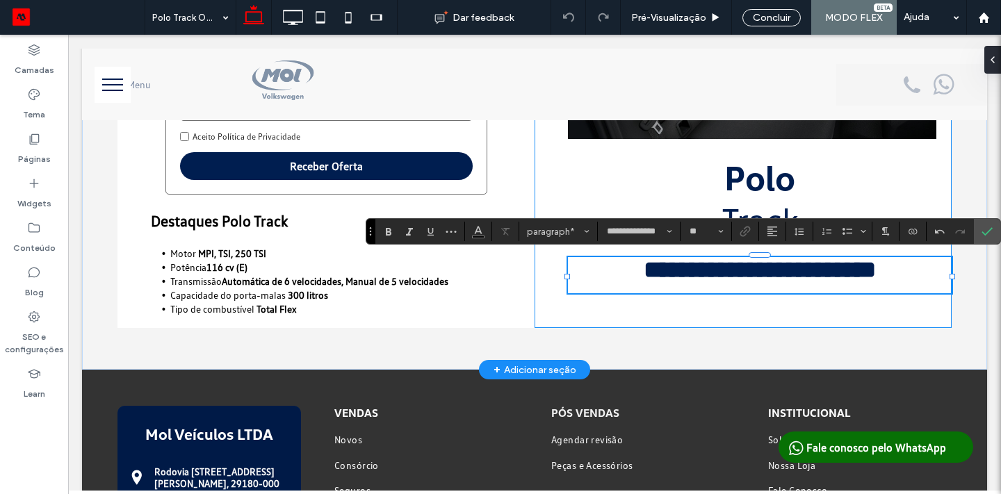
type input "**"
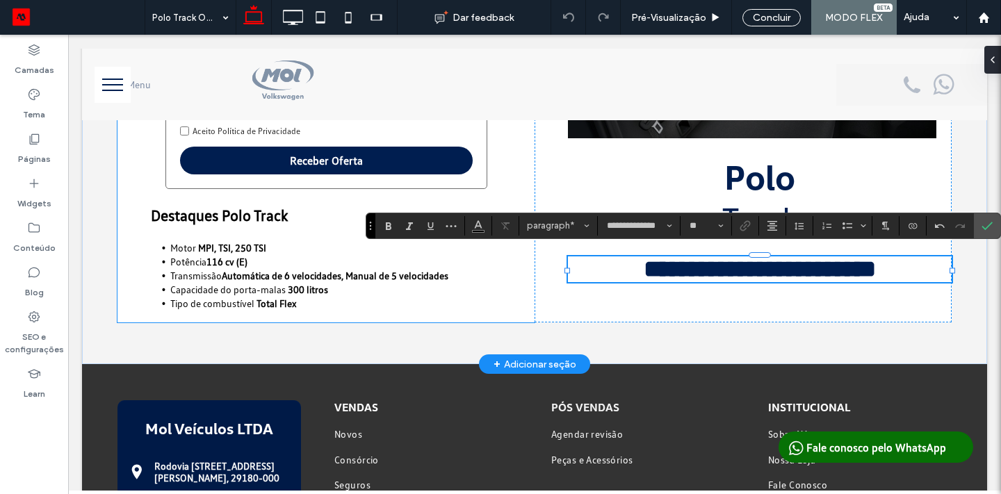
click at [508, 314] on div "Quero um Volkswagen Polo Track [GEOGRAPHIC_DATA] +55 +55 244 results found [GEO…" at bounding box center [326, 89] width 417 height 468
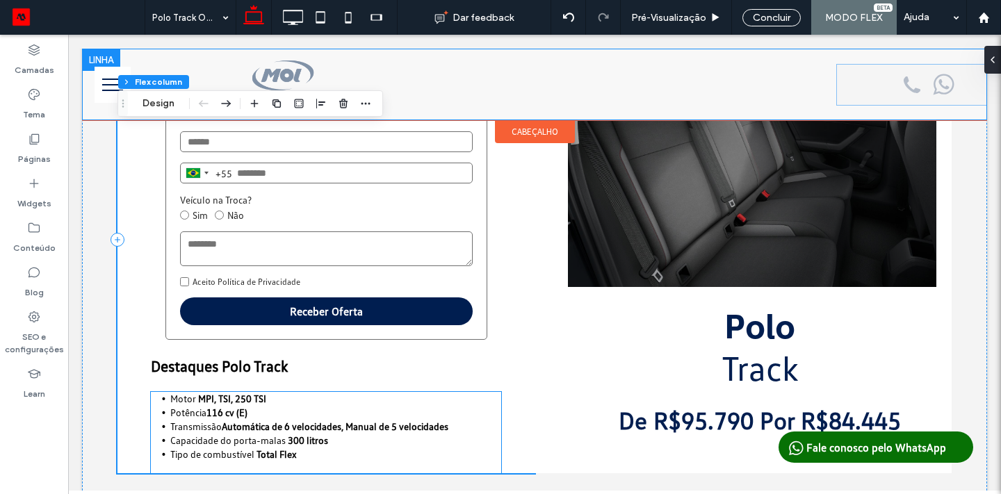
scroll to position [131, 0]
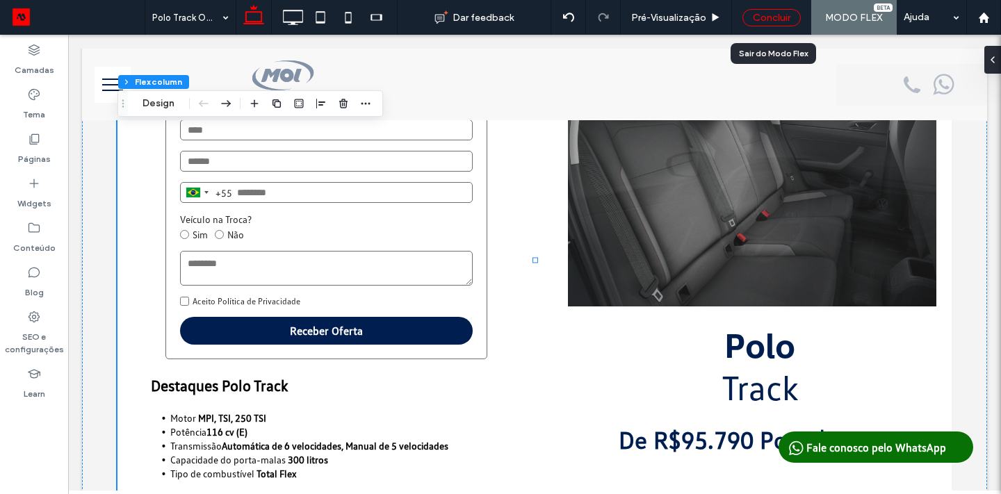
click at [771, 19] on div "Concluir" at bounding box center [772, 17] width 58 height 17
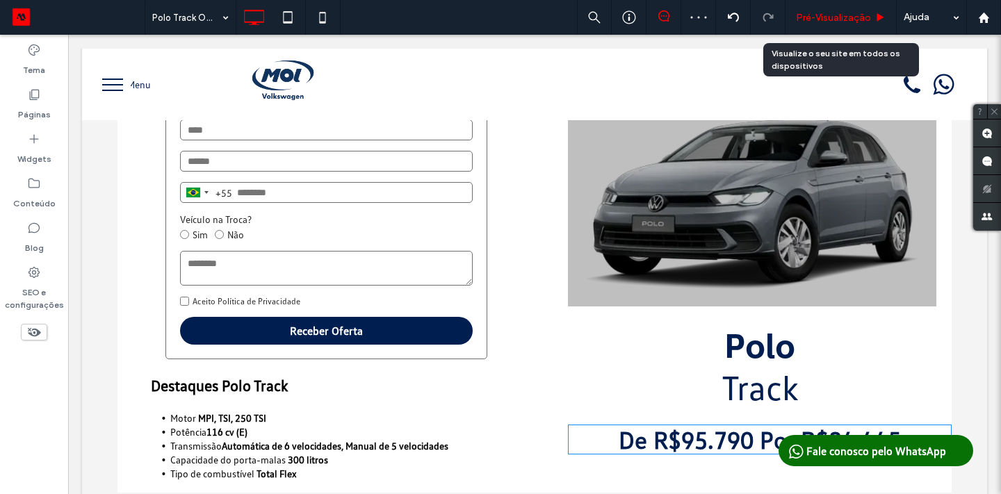
click at [814, 17] on span "Pré-Visualizaçāo" at bounding box center [833, 18] width 75 height 12
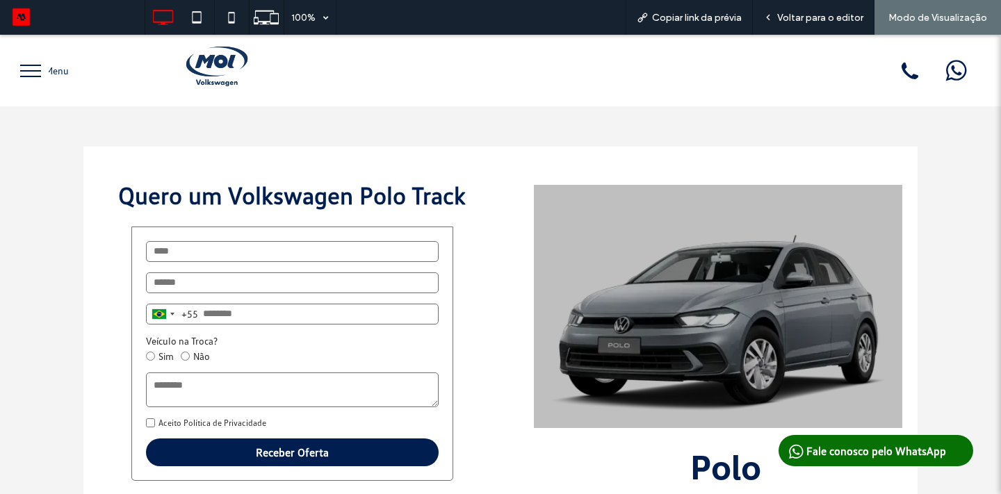
click at [32, 70] on span "menu" at bounding box center [30, 70] width 21 height 1
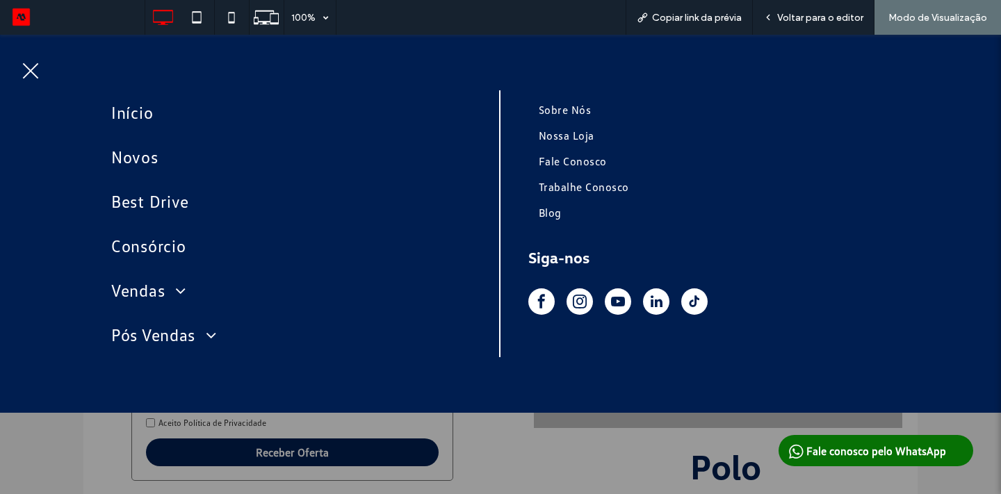
click at [32, 70] on span "menu" at bounding box center [30, 70] width 21 height 1
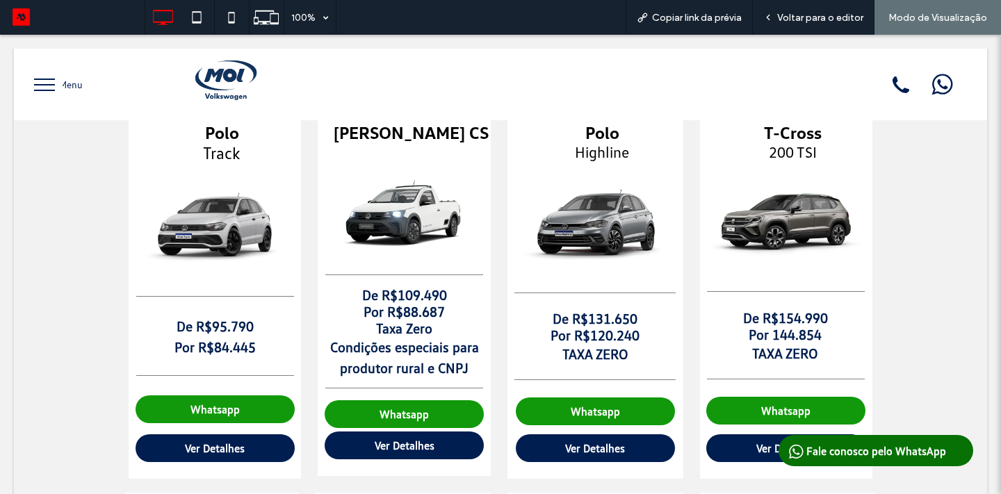
scroll to position [110, 0]
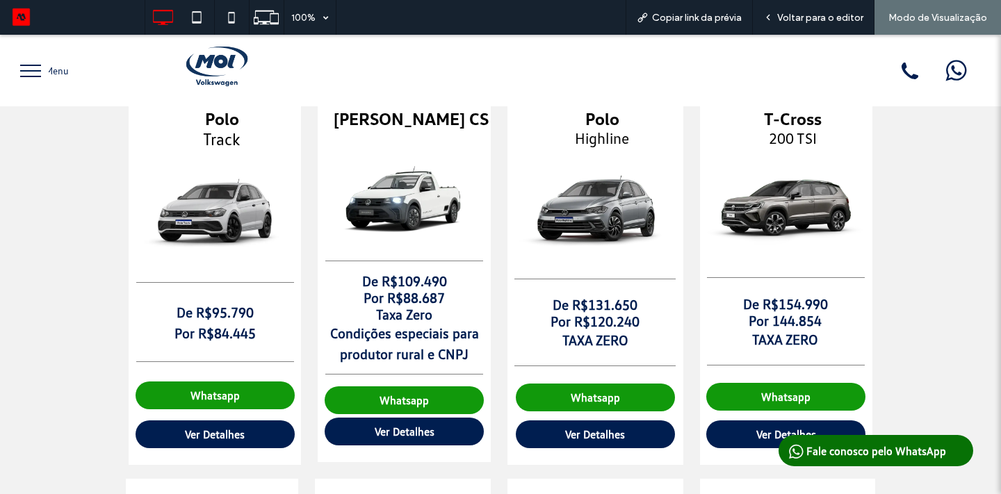
click at [396, 430] on span "Ver Detalhes" at bounding box center [405, 432] width 60 height 14
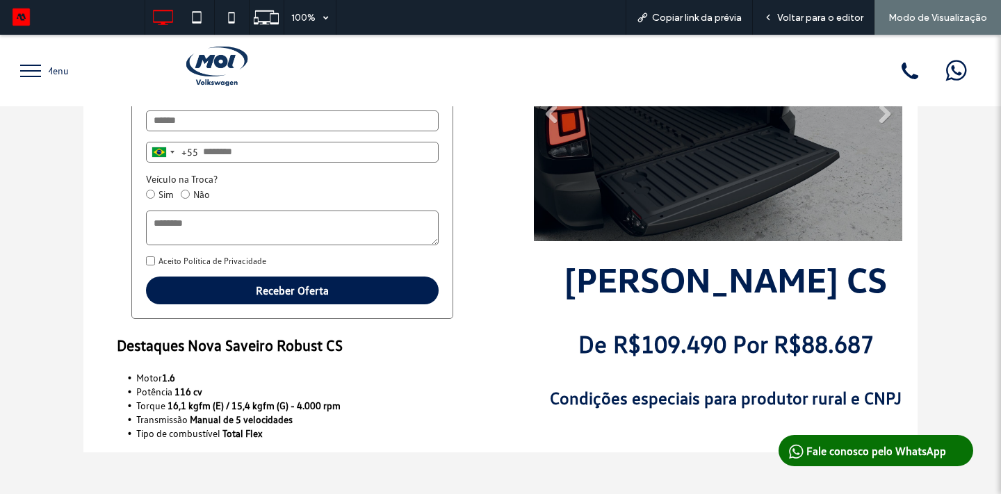
scroll to position [235, 0]
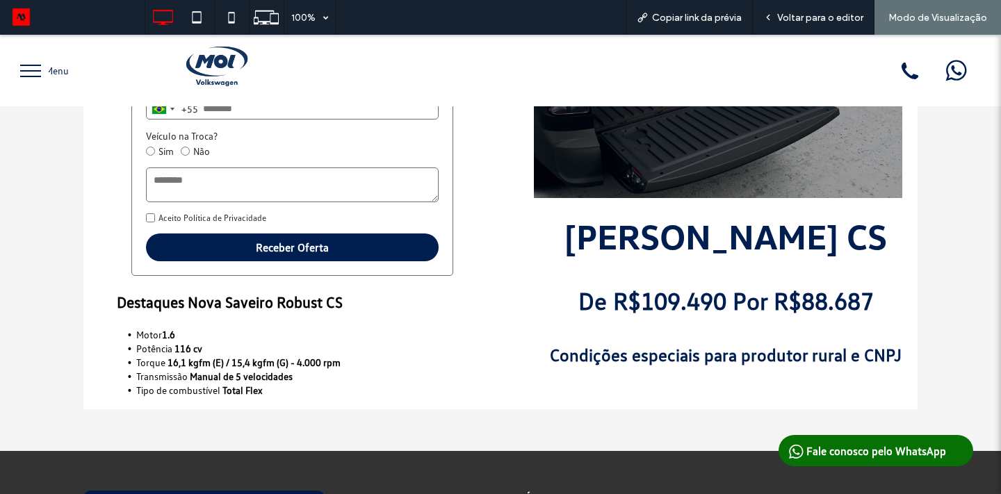
click at [842, 331] on div "Título do Slide [PERSON_NAME] sua legenda aqui [GEOGRAPHIC_DATA] Título do Slid…" at bounding box center [709, 161] width 417 height 498
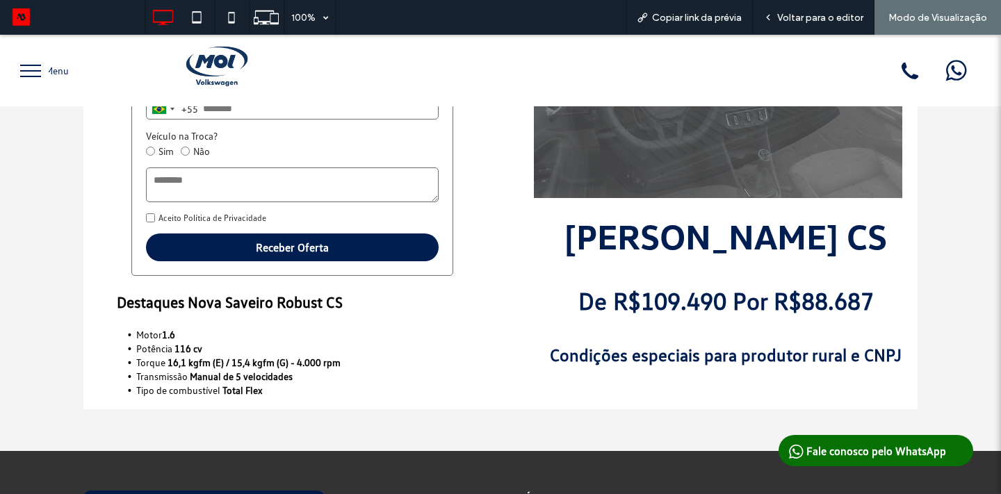
click at [817, 302] on strong "De R$109.490 Por R$88.687" at bounding box center [727, 301] width 296 height 30
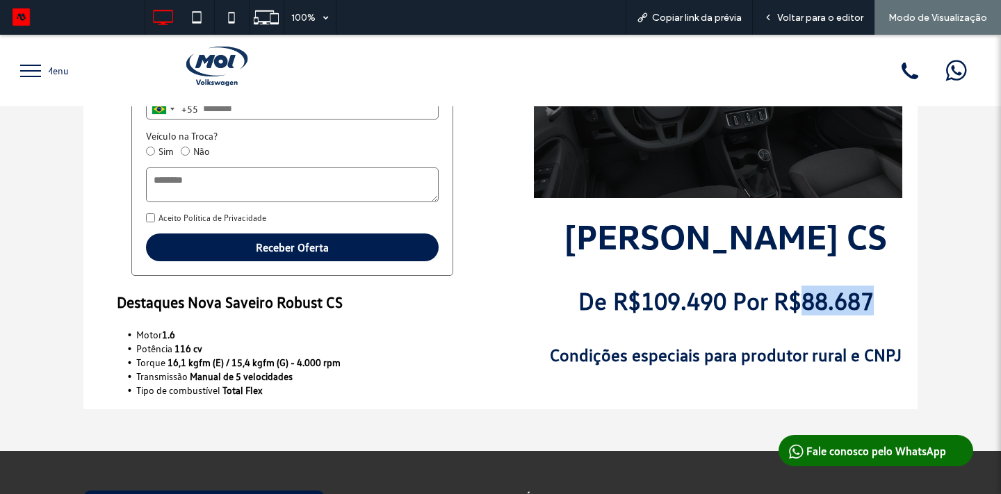
click at [817, 302] on strong "De R$109.490 Por R$88.687" at bounding box center [727, 301] width 296 height 30
click at [831, 319] on p at bounding box center [726, 322] width 384 height 12
click at [799, 16] on span "Voltar para o editor" at bounding box center [820, 18] width 86 height 12
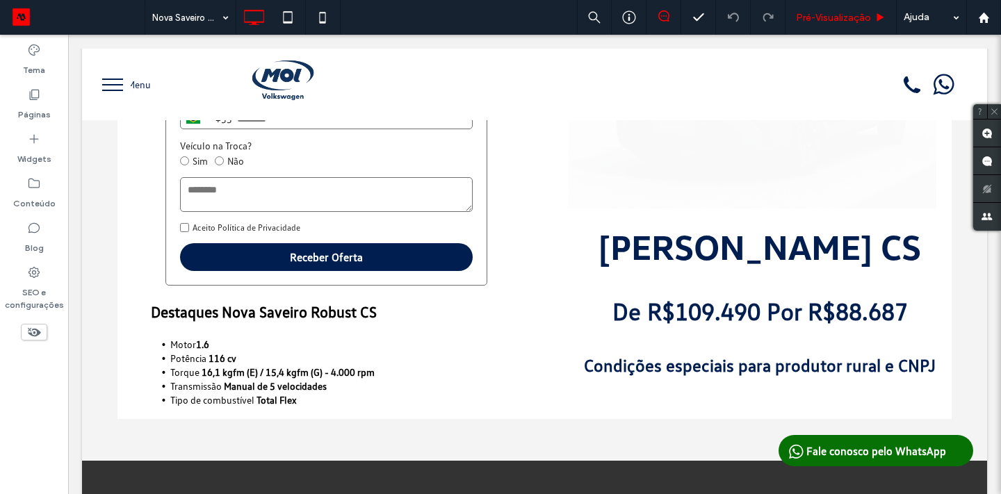
scroll to position [232, 0]
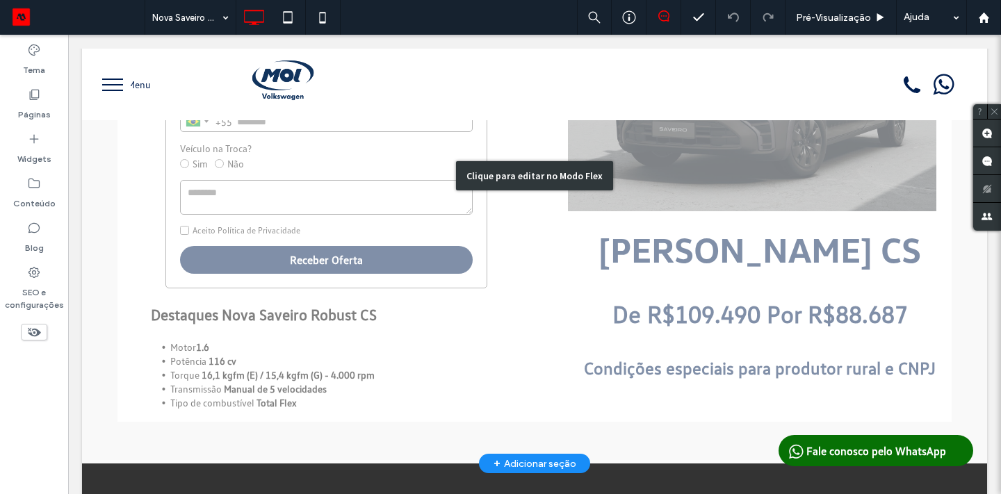
click at [720, 343] on div "Clique para editar no Modo Flex" at bounding box center [534, 176] width 905 height 576
click at [720, 343] on div "Título do Slide [PERSON_NAME] sua legenda aqui [GEOGRAPHIC_DATA] Título do Slid…" at bounding box center [743, 173] width 417 height 498
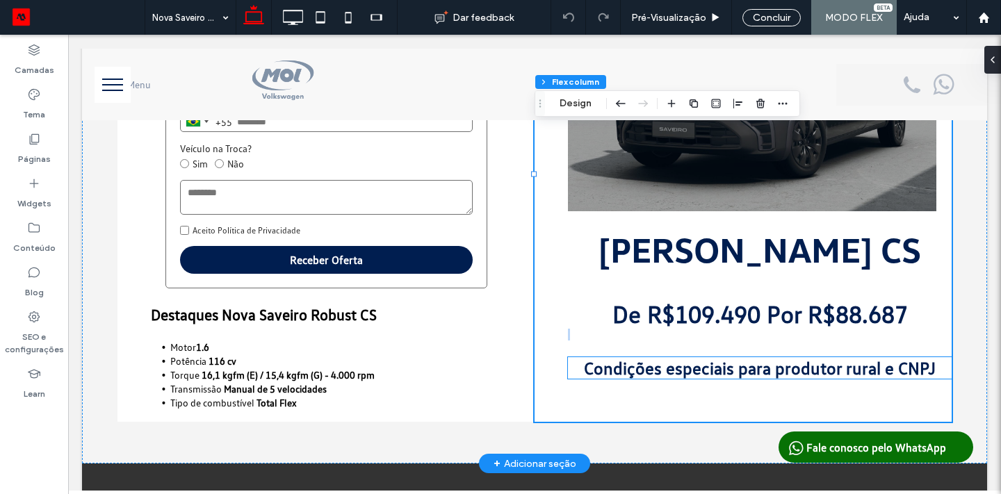
click at [587, 369] on strong "Condições especiais para produtor rural e CNPJ" at bounding box center [760, 368] width 352 height 22
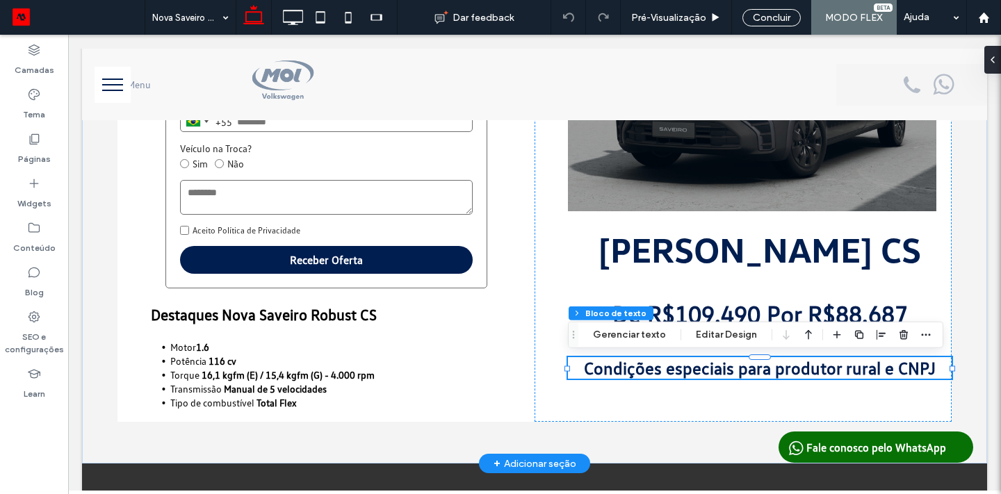
click at [587, 369] on strong "Condições especiais para produtor rural e CNPJ" at bounding box center [760, 368] width 352 height 22
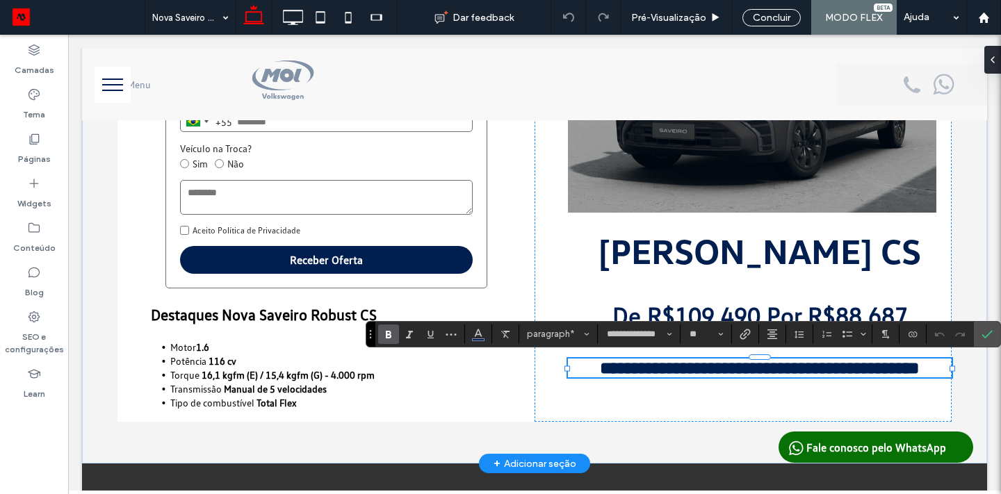
click at [600, 369] on strong "**********" at bounding box center [760, 367] width 320 height 17
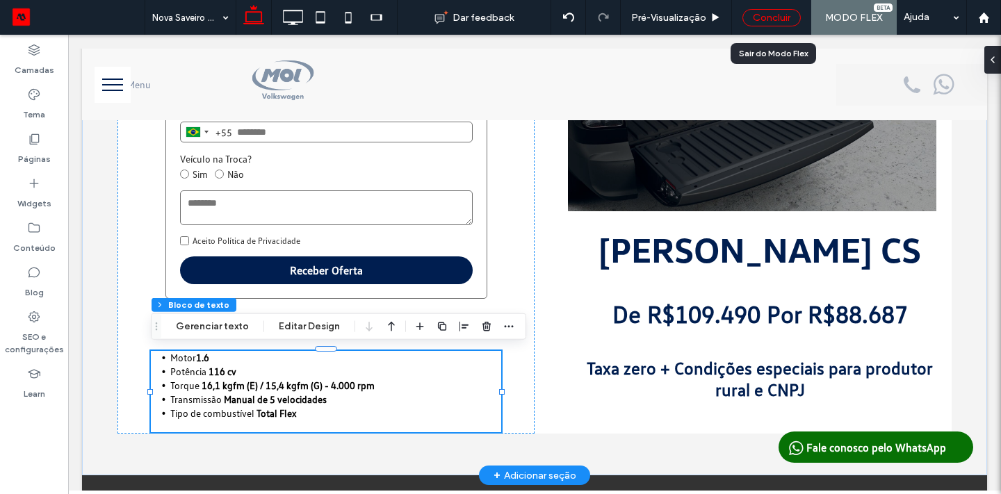
click at [772, 14] on div "Concluir" at bounding box center [772, 17] width 58 height 17
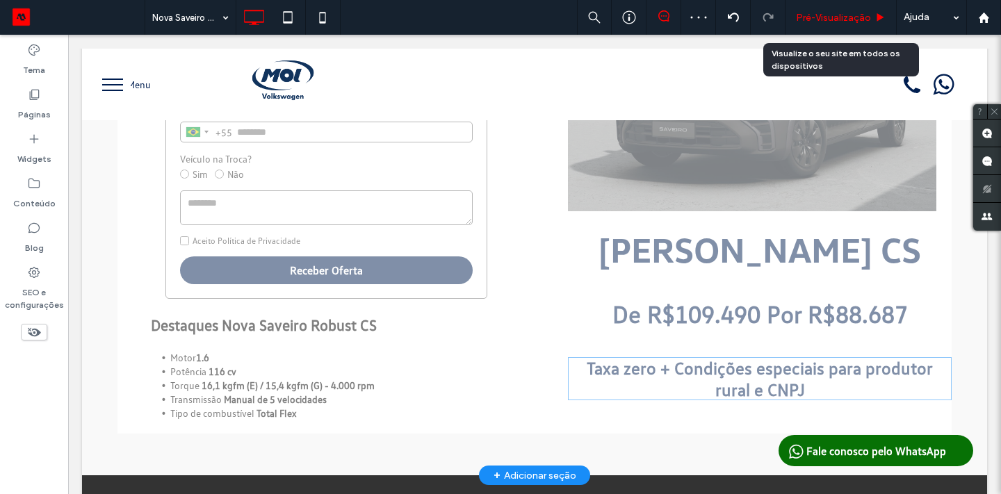
click at [841, 15] on span "Pré-Visualizaçāo" at bounding box center [833, 18] width 75 height 12
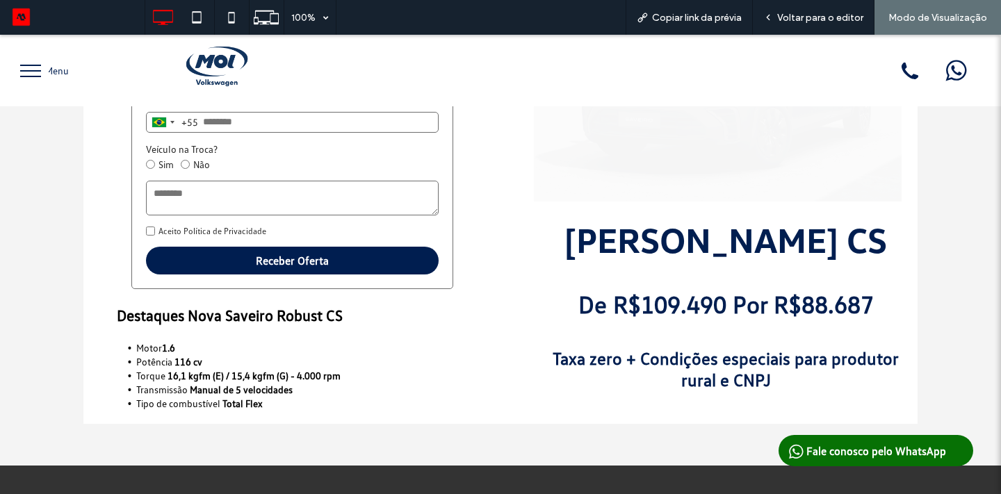
scroll to position [224, 0]
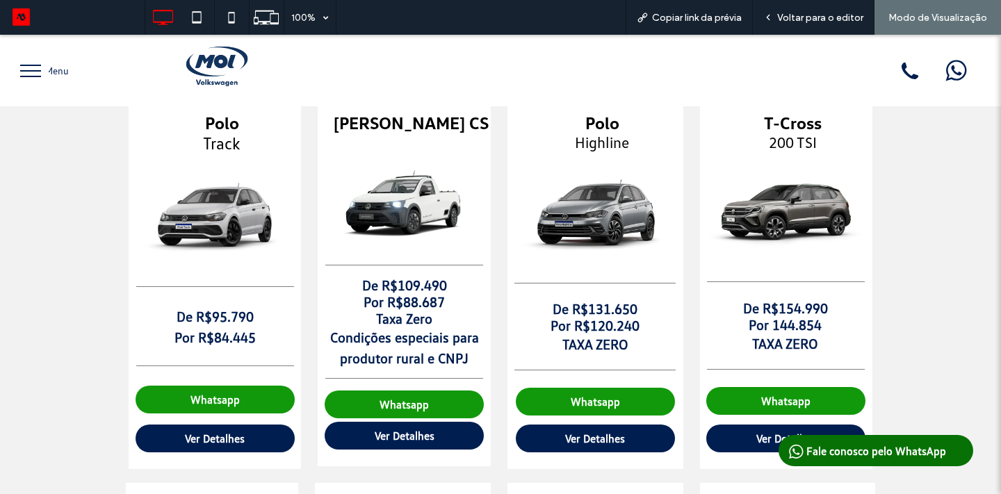
scroll to position [111, 0]
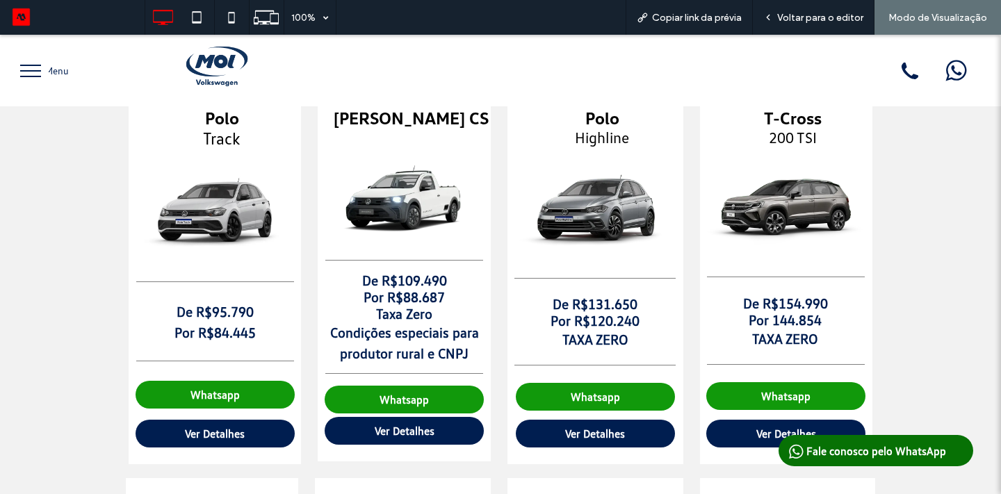
click at [585, 221] on img at bounding box center [596, 207] width 176 height 110
click at [576, 438] on span "Ver Detalhes" at bounding box center [595, 434] width 60 height 14
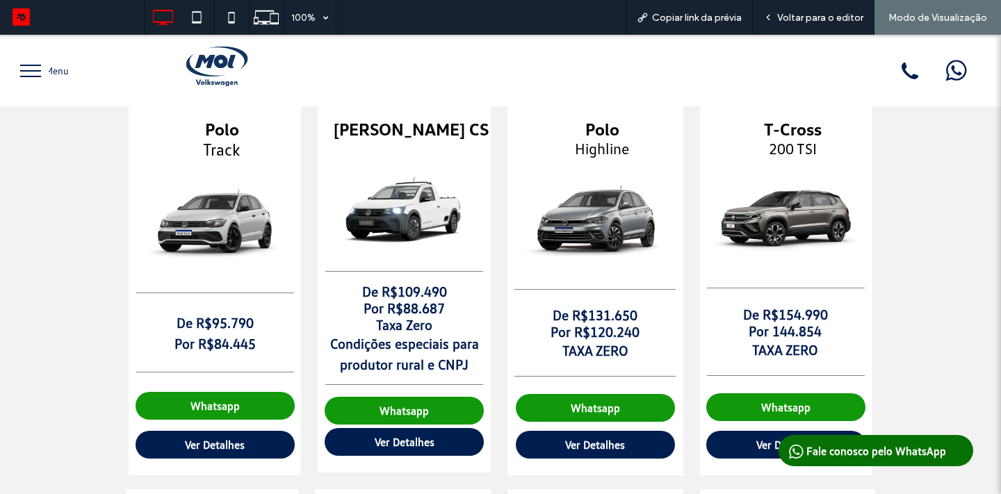
scroll to position [117, 0]
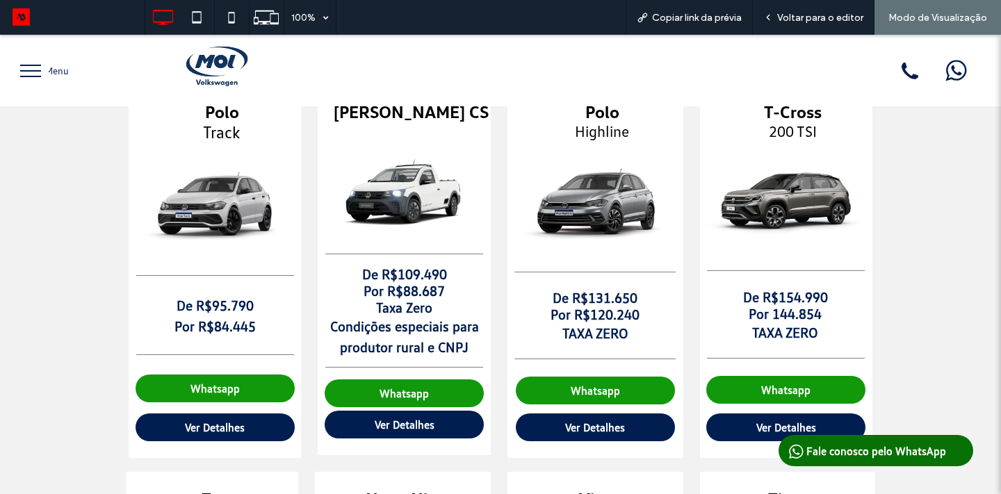
click at [749, 424] on link "Ver Detalhes" at bounding box center [785, 428] width 159 height 28
click at [852, 21] on span "Voltar para o editor" at bounding box center [820, 18] width 86 height 12
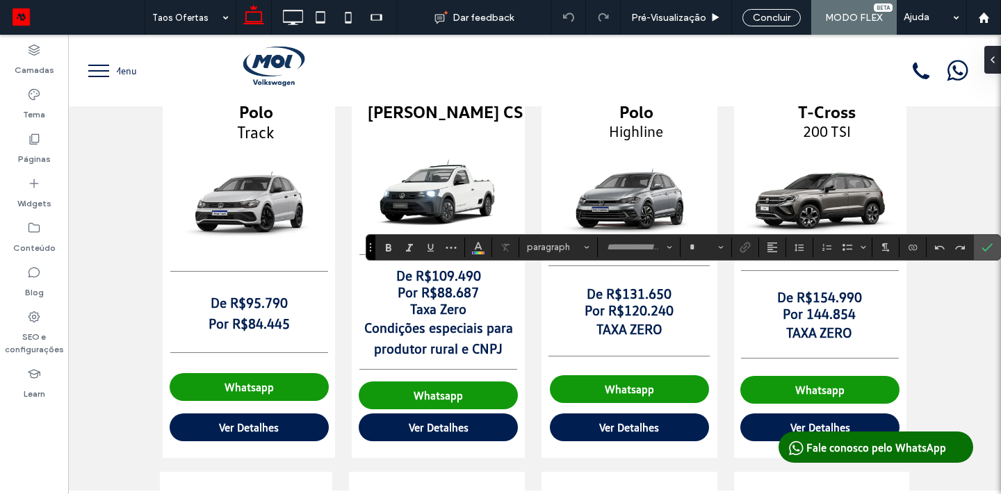
type input "**********"
type input "**"
click at [752, 16] on div "Concluir" at bounding box center [772, 17] width 58 height 17
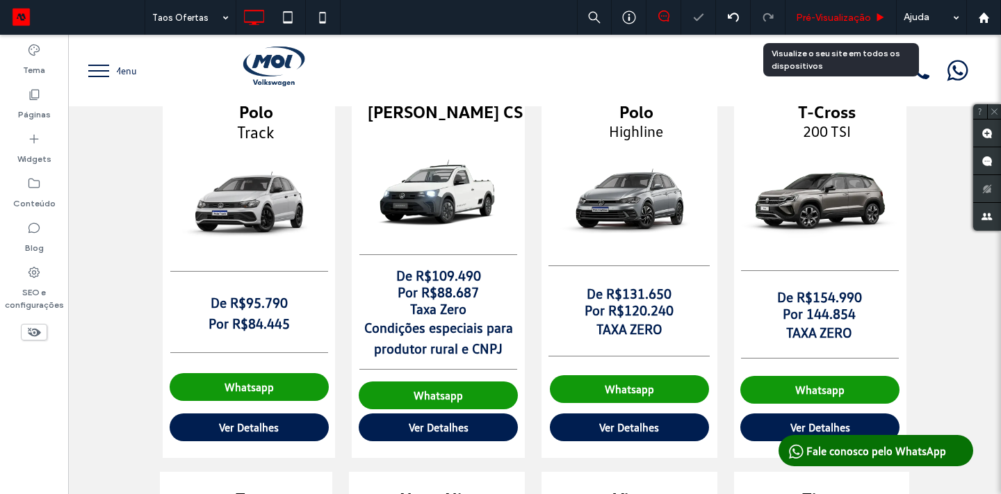
click at [827, 23] on div "Pré-Visualizaçāo" at bounding box center [841, 17] width 111 height 35
click at [821, 16] on span "Pré-Visualizaçāo" at bounding box center [833, 18] width 75 height 12
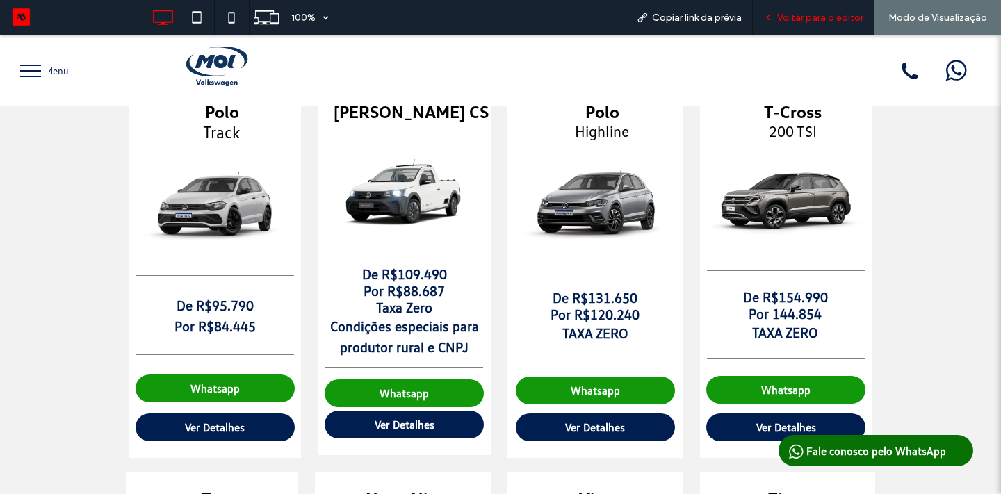
click at [814, 29] on div "Voltar para o editor" at bounding box center [814, 17] width 122 height 35
click at [811, 22] on span "Voltar para o editor" at bounding box center [820, 18] width 86 height 12
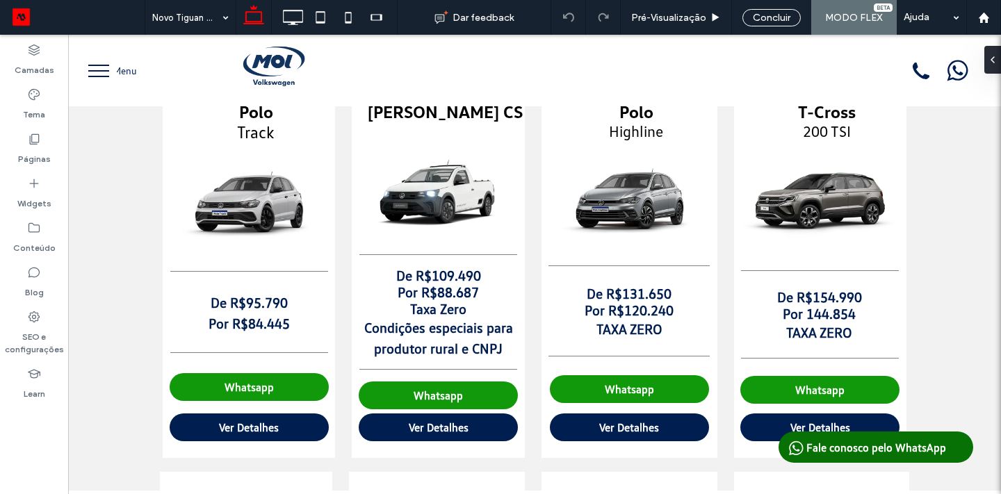
type input "**********"
type input "**"
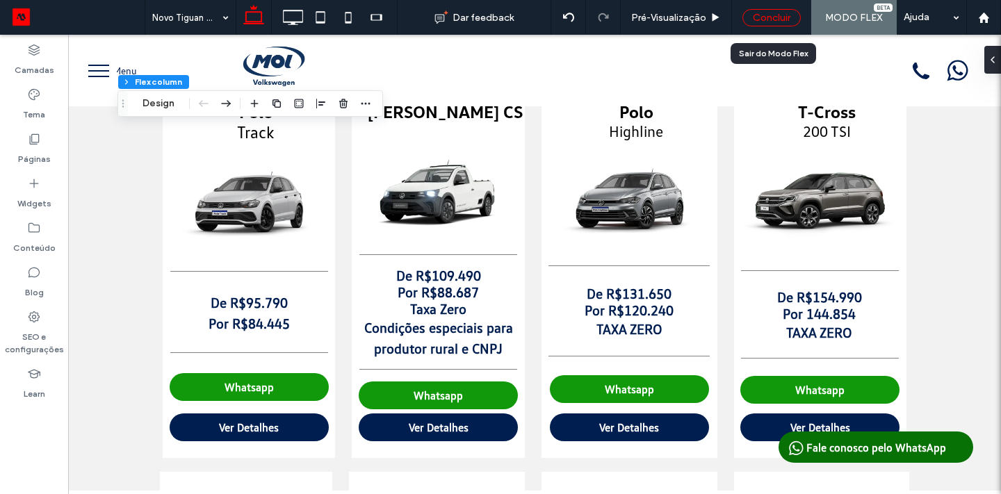
click at [759, 18] on div "Concluir" at bounding box center [772, 17] width 58 height 17
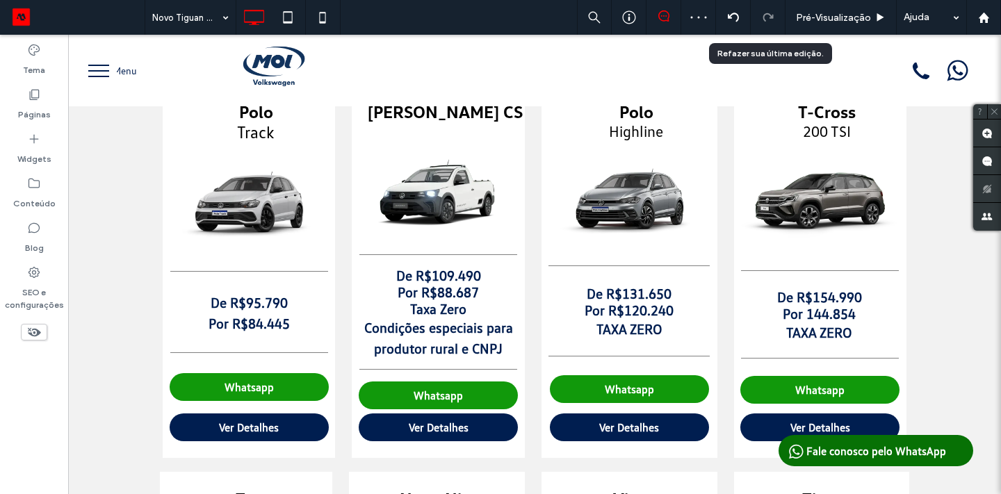
click at [759, 18] on div at bounding box center [768, 17] width 34 height 11
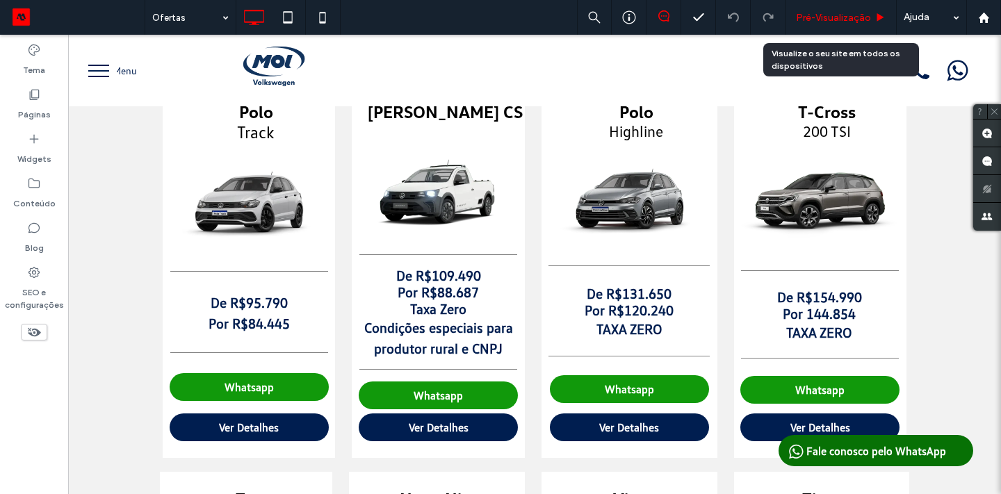
click at [834, 24] on div "Pré-Visualizaçāo" at bounding box center [841, 17] width 111 height 35
click at [832, 17] on span "Pré-Visualizaçāo" at bounding box center [833, 18] width 75 height 12
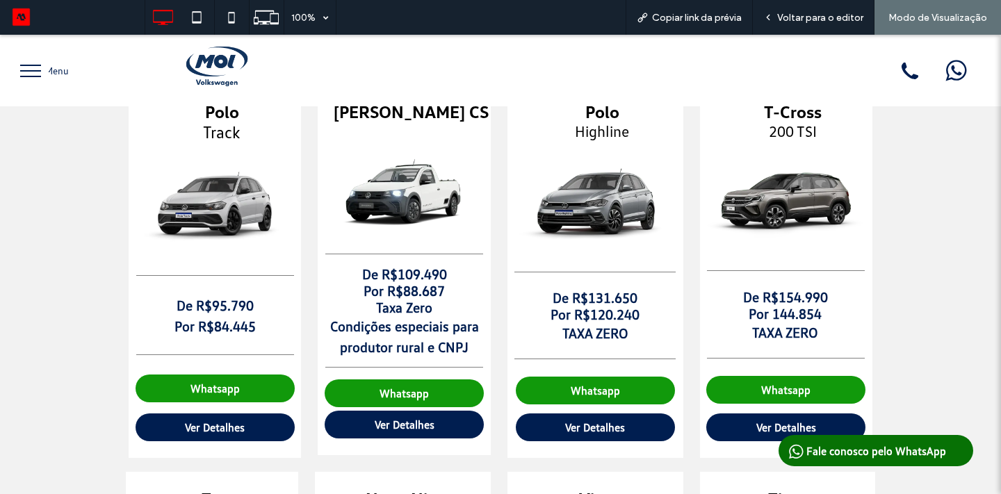
click at [236, 57] on div at bounding box center [500, 247] width 1001 height 494
click at [211, 70] on div at bounding box center [500, 247] width 1001 height 494
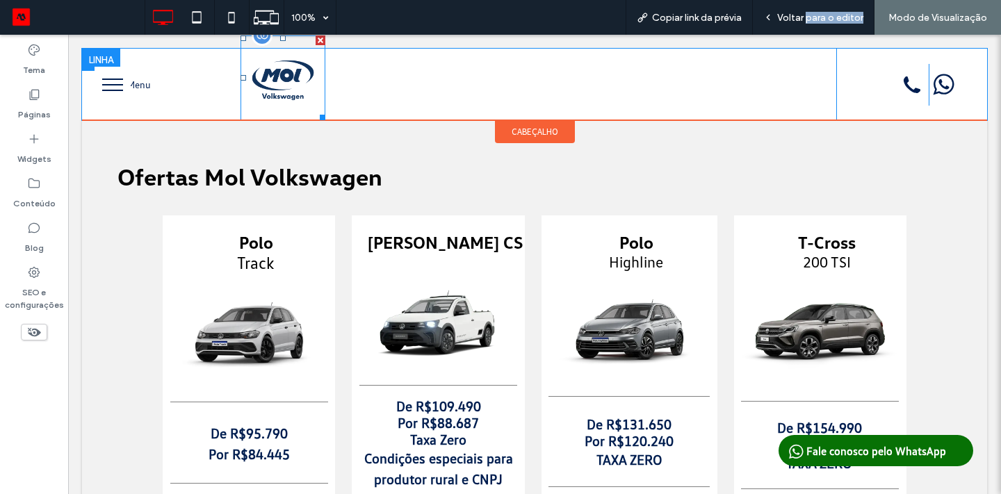
click at [260, 81] on img at bounding box center [283, 77] width 85 height 85
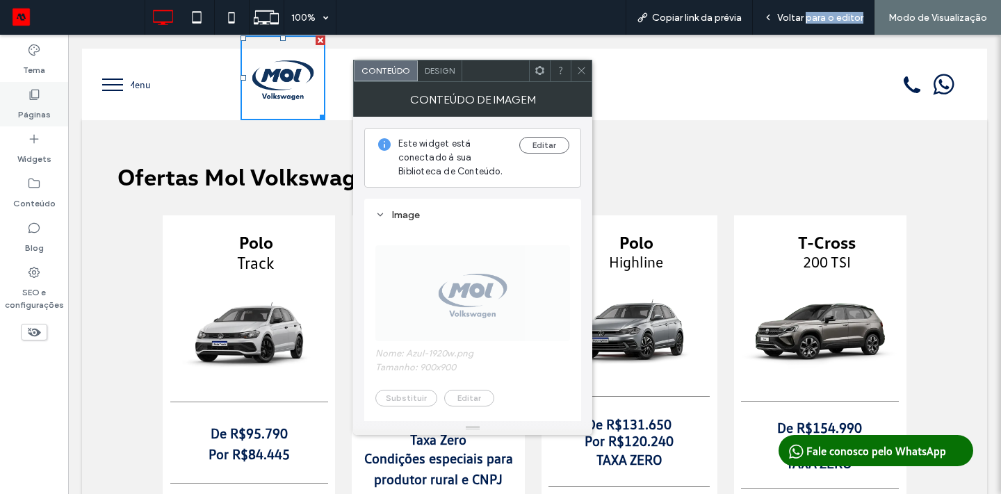
click at [30, 95] on use at bounding box center [35, 95] width 10 height 10
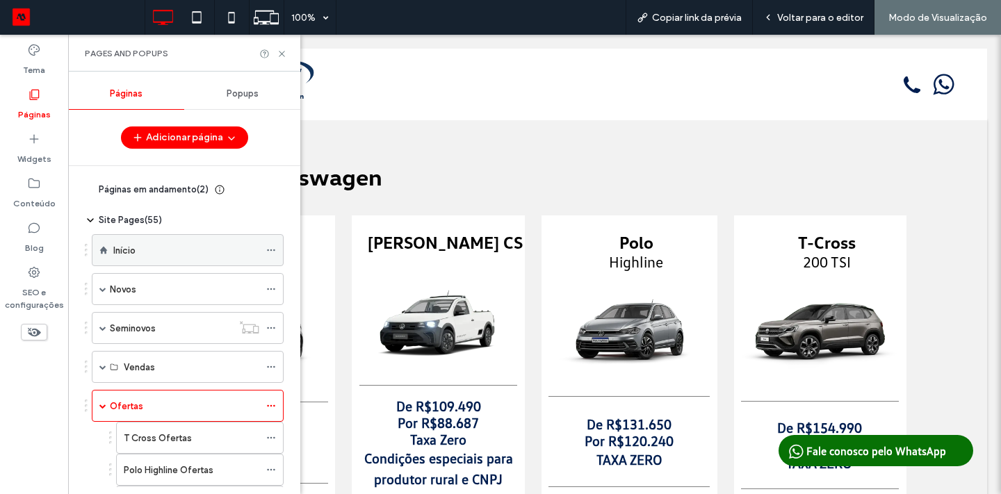
click at [129, 247] on label "Início" at bounding box center [124, 250] width 22 height 24
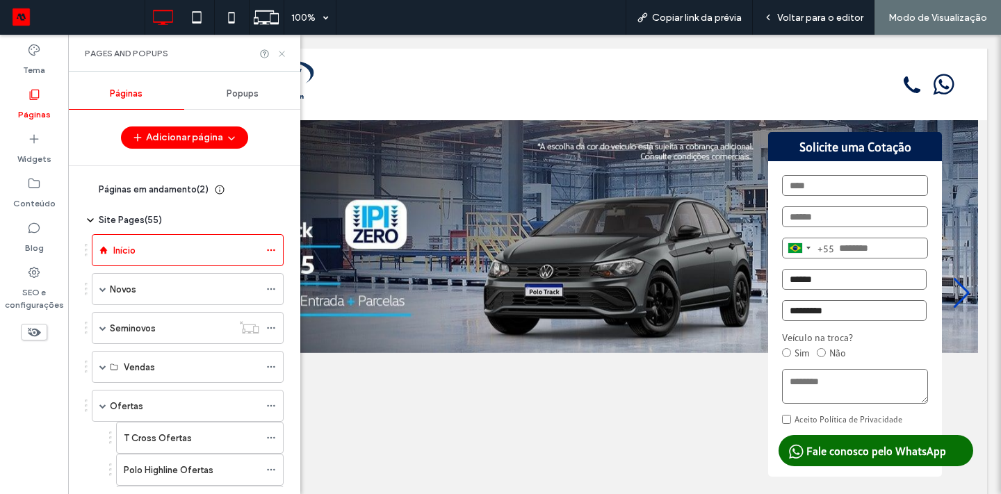
click at [278, 58] on icon at bounding box center [282, 54] width 10 height 10
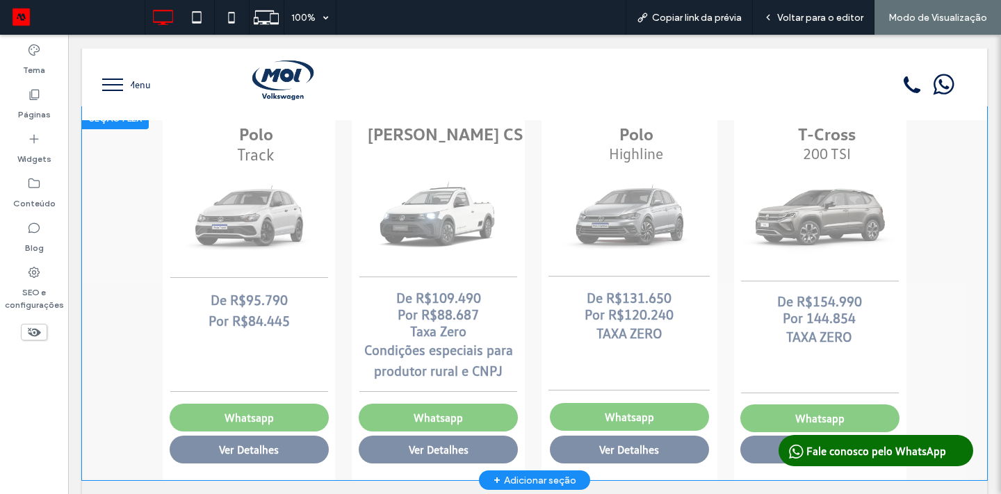
scroll to position [729, 0]
